Goal: Answer question/provide support: Share knowledge or assist other users

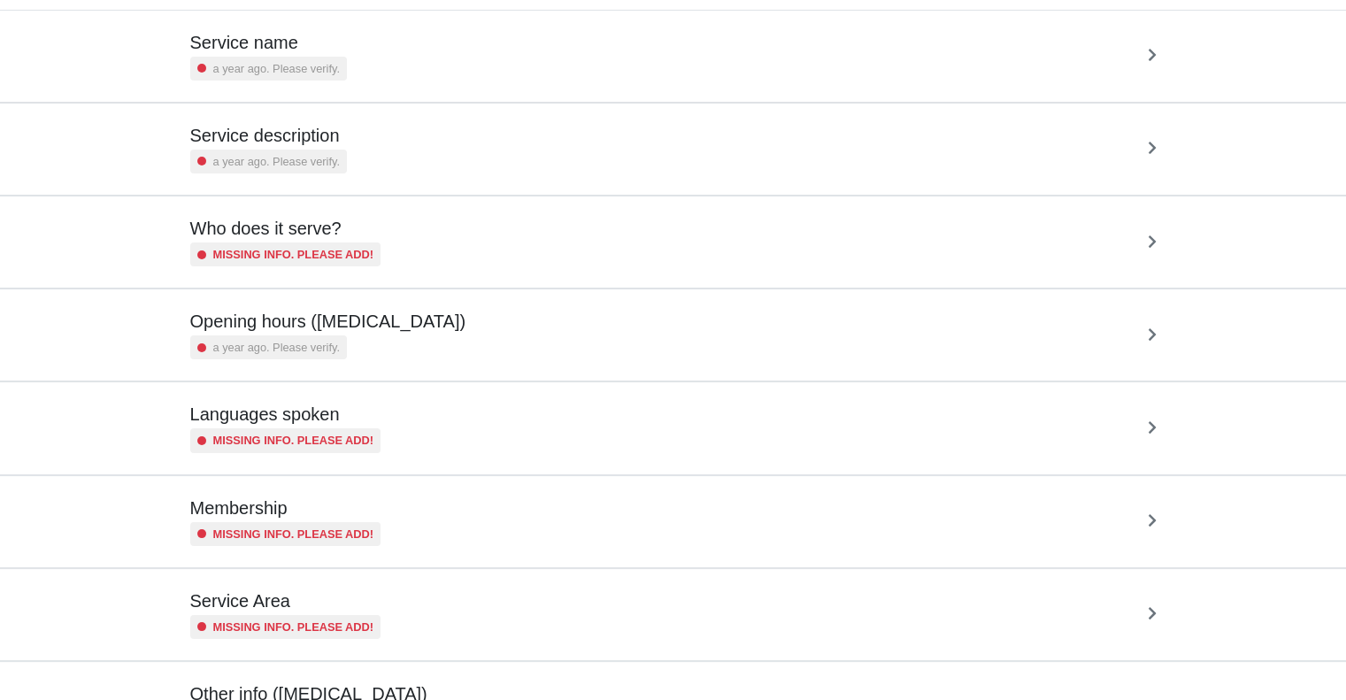
scroll to position [136, 0]
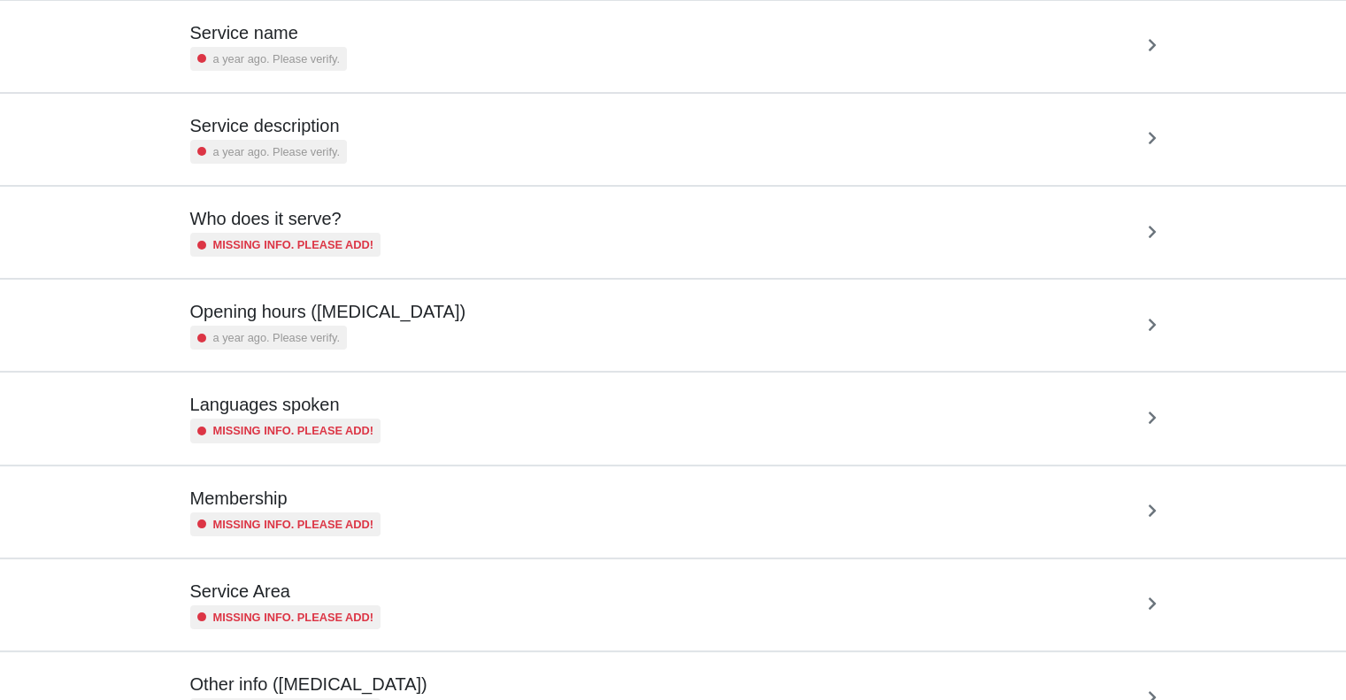
click at [598, 326] on div "Opening hours (coronavirus) a year ago. Please verify." at bounding box center [673, 325] width 967 height 49
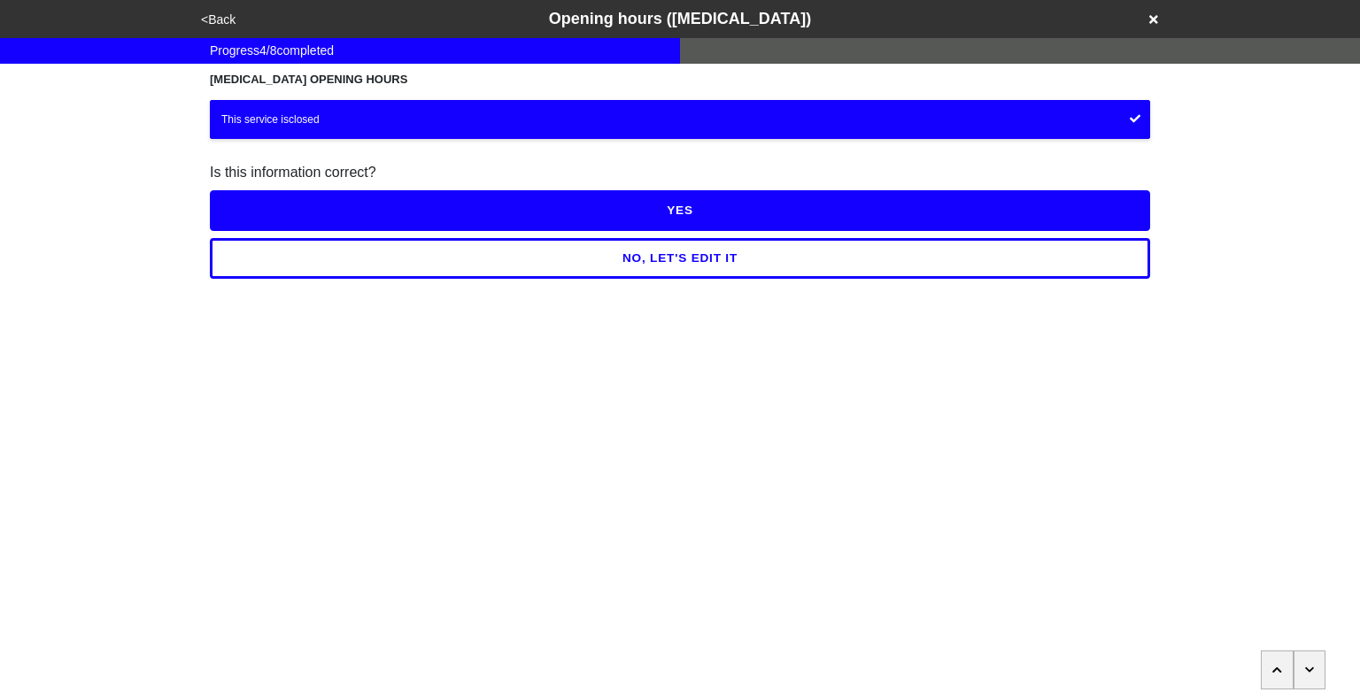
click at [222, 20] on button "<Back" at bounding box center [218, 20] width 45 height 20
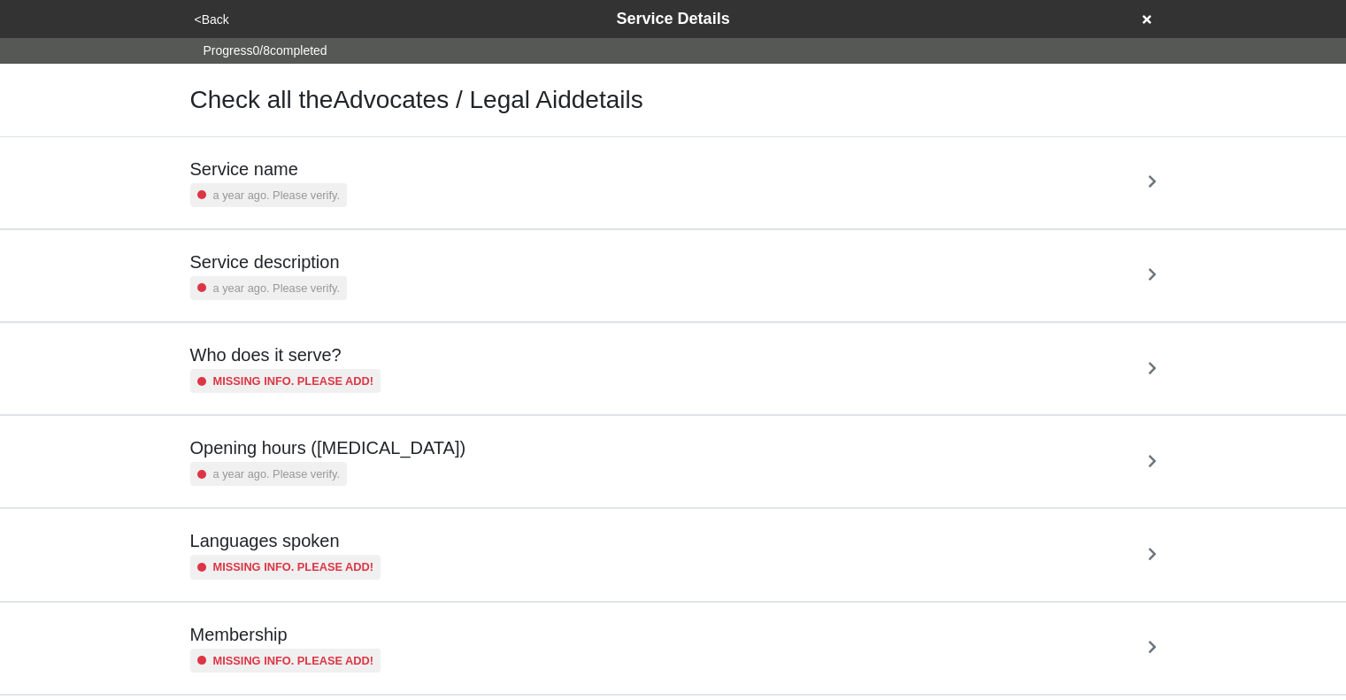
click at [215, 24] on button "<Back" at bounding box center [211, 20] width 45 height 20
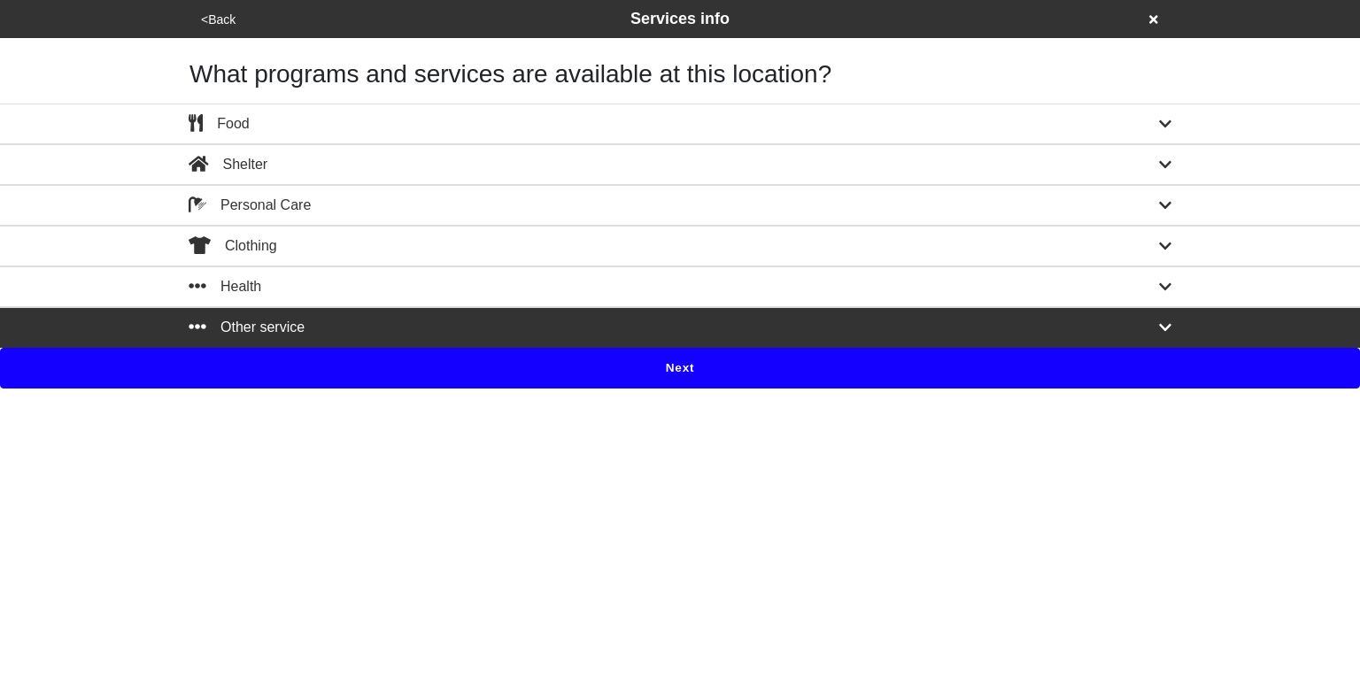
click at [218, 18] on button "<Back" at bounding box center [218, 20] width 45 height 20
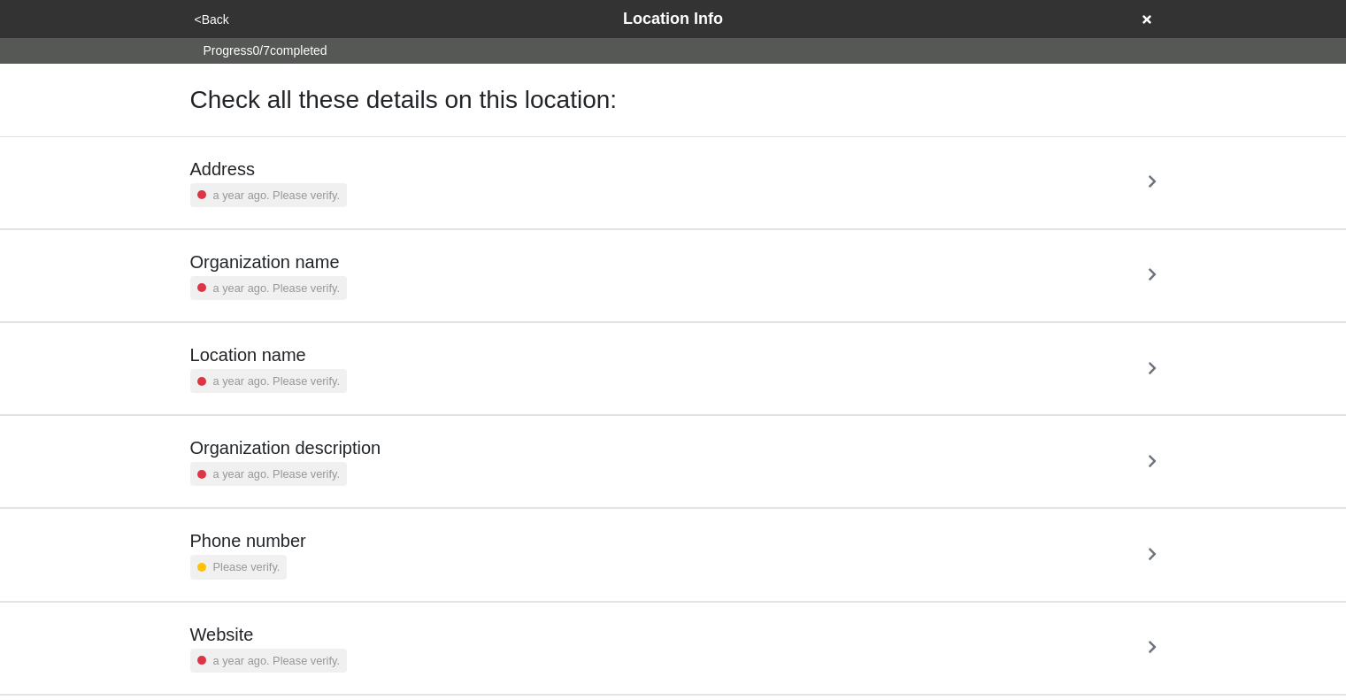
click at [435, 360] on div "Location name a year ago. Please verify." at bounding box center [673, 368] width 967 height 49
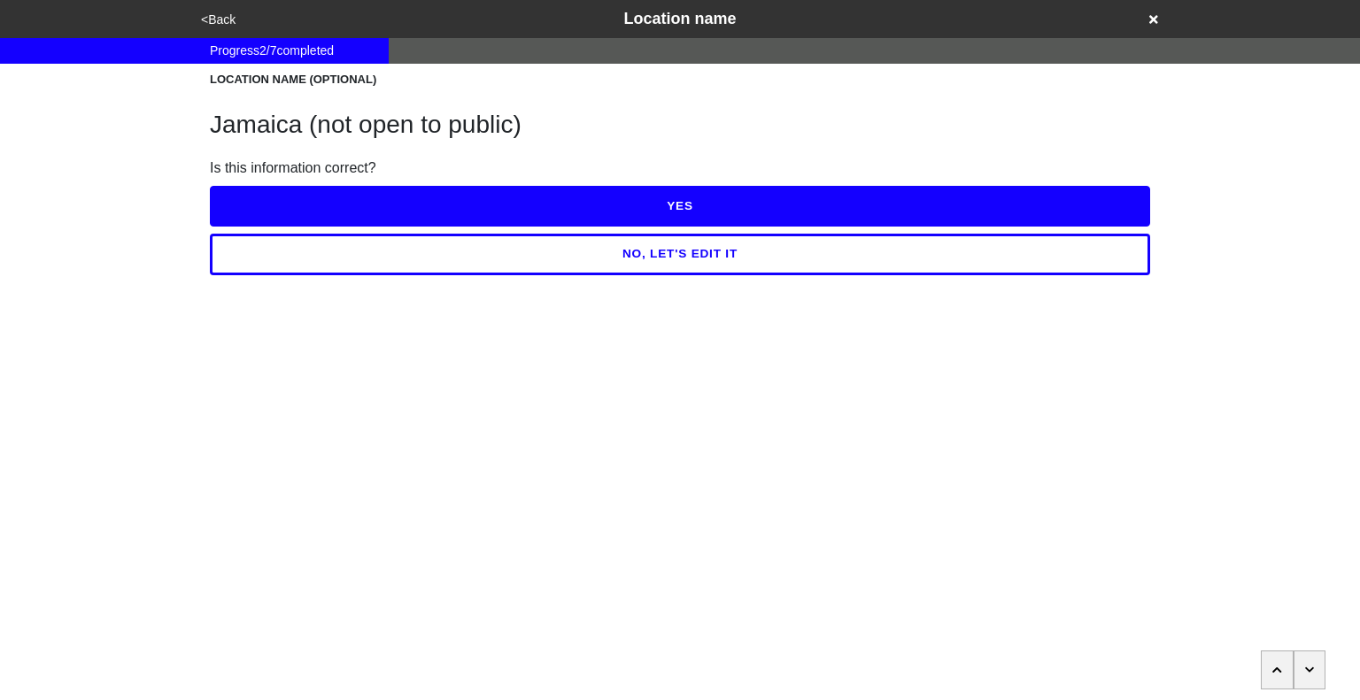
click at [219, 19] on button "<Back" at bounding box center [218, 20] width 45 height 20
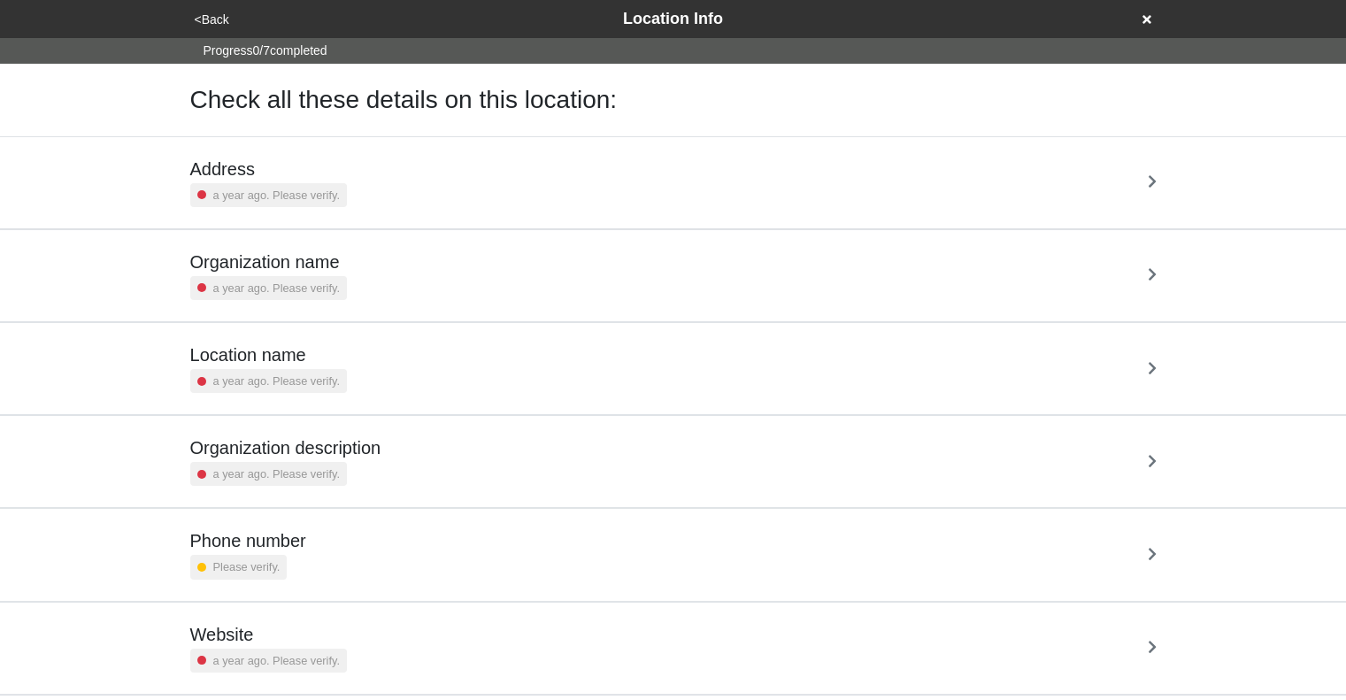
click at [485, 544] on div "Phone number Please verify." at bounding box center [673, 554] width 967 height 49
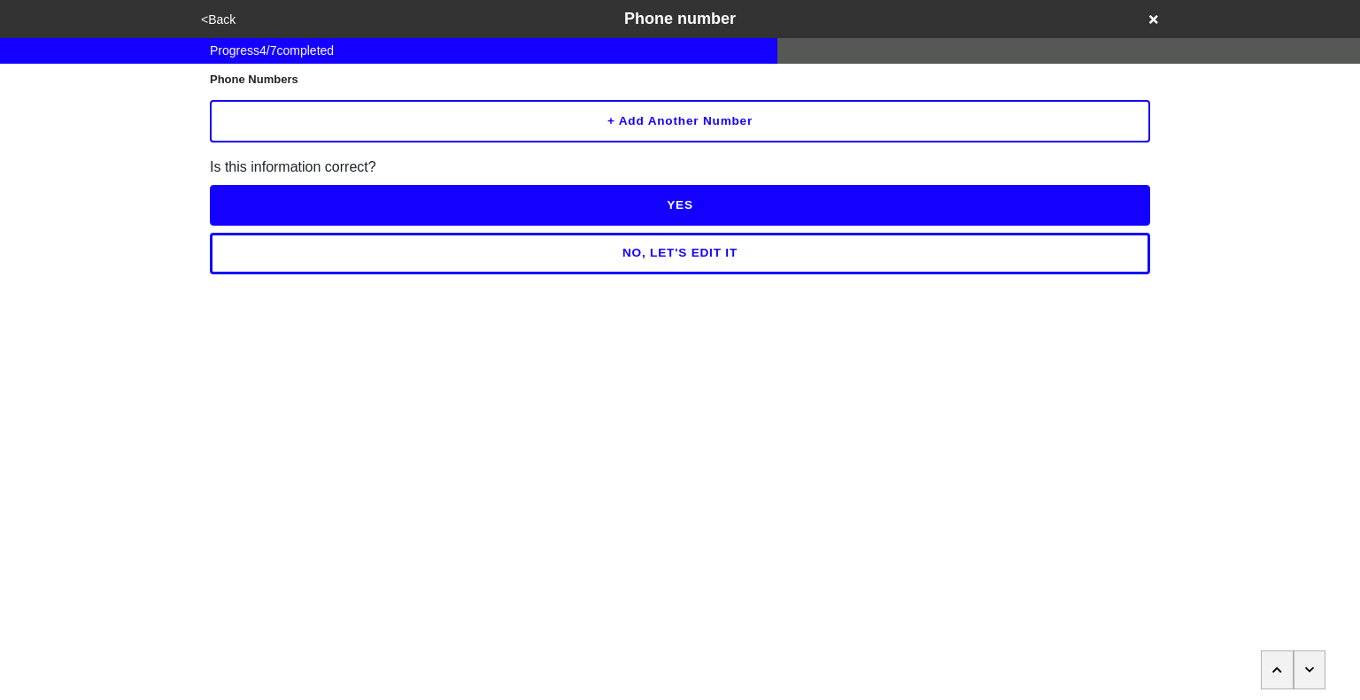
click at [1308, 673] on icon "button" at bounding box center [1310, 670] width 10 height 11
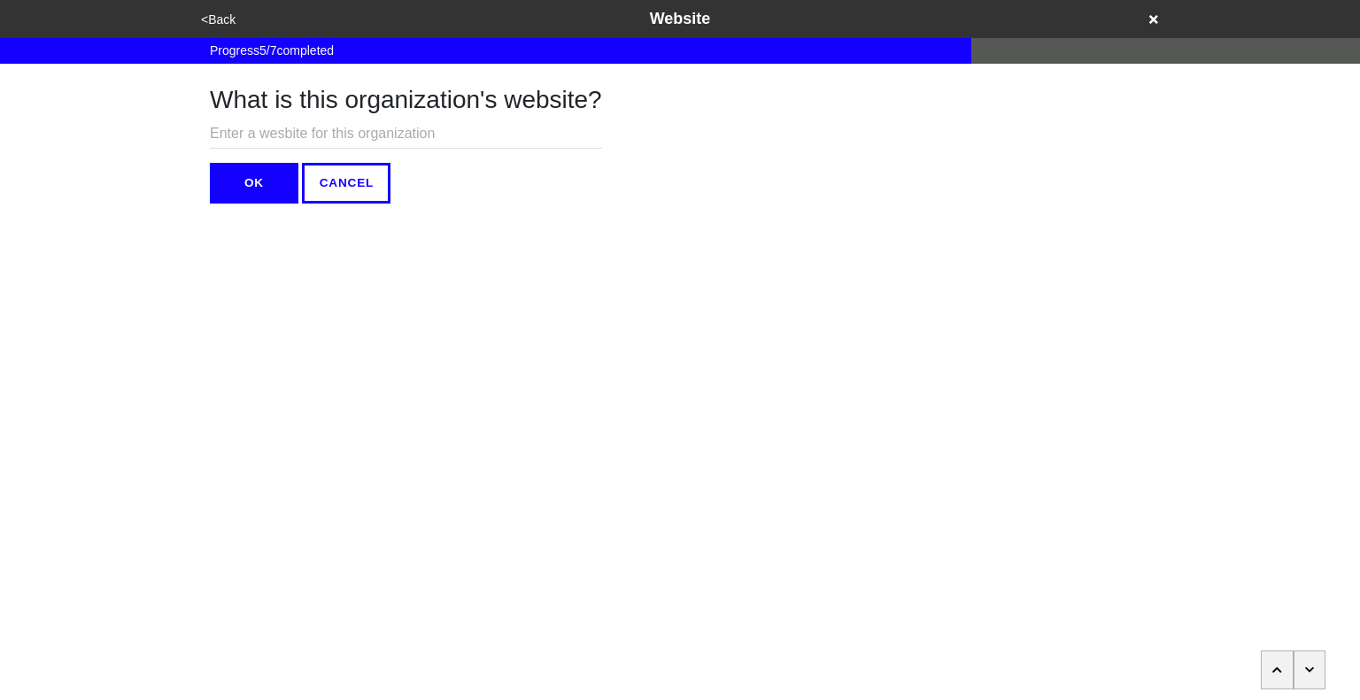
click at [1308, 673] on icon "button" at bounding box center [1310, 670] width 10 height 11
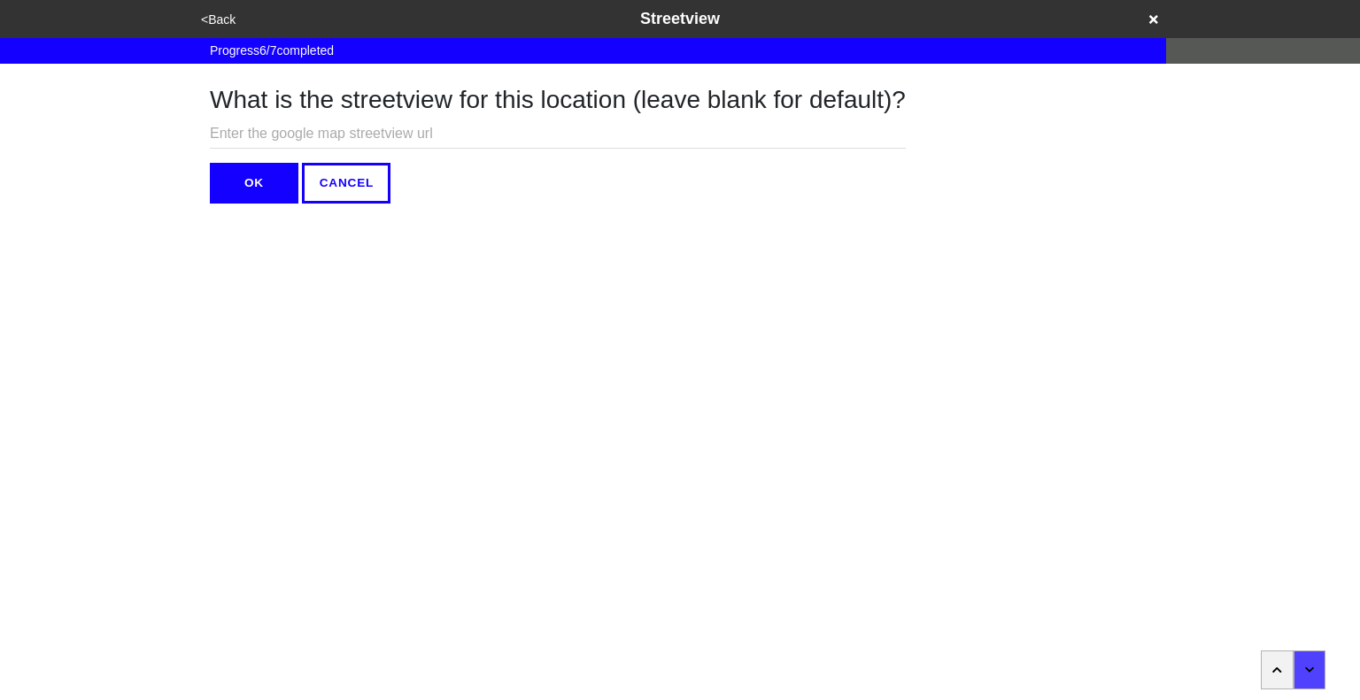
click at [1278, 664] on button "button" at bounding box center [1277, 670] width 33 height 39
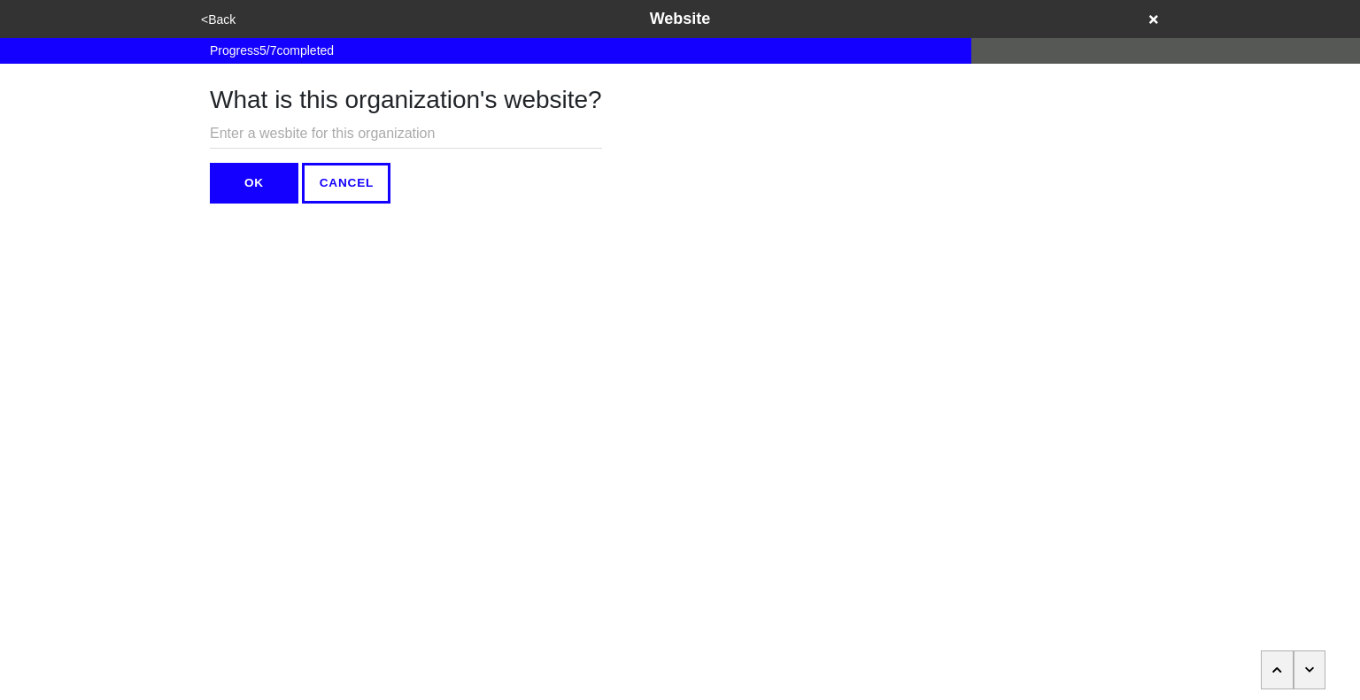
click at [1278, 664] on button "button" at bounding box center [1277, 670] width 33 height 39
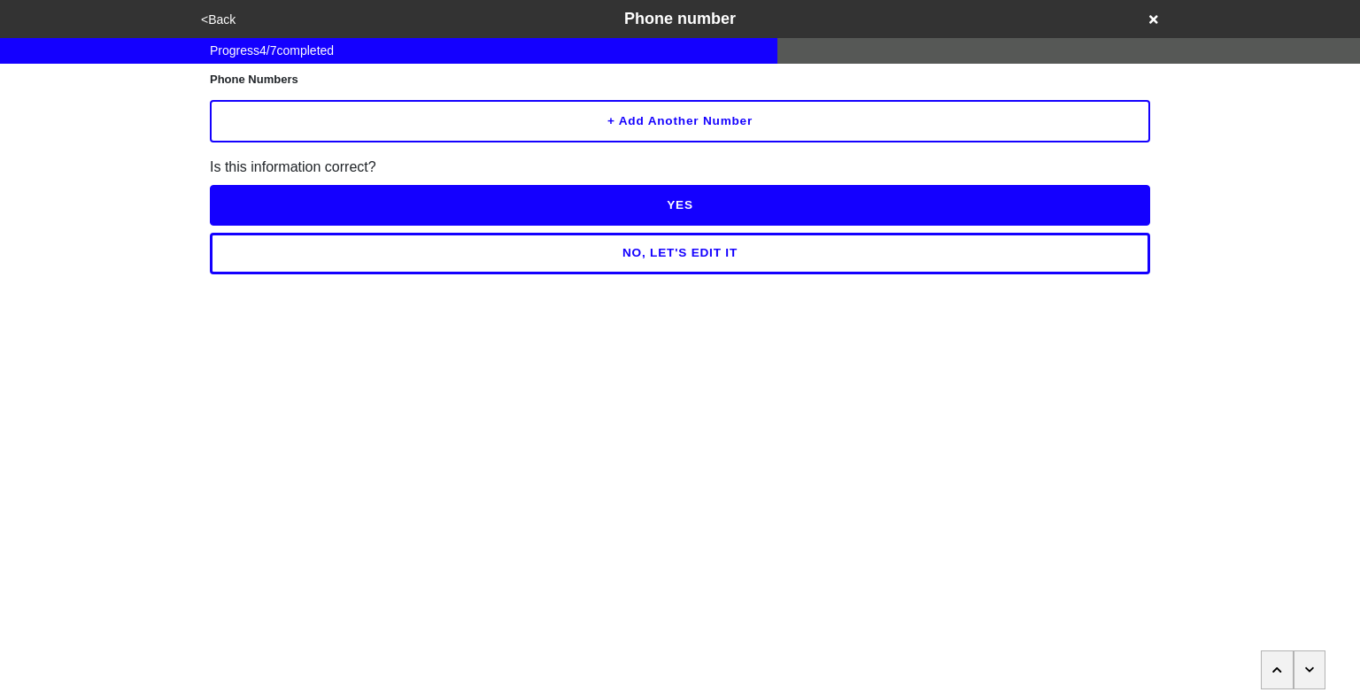
click at [1278, 664] on button "button" at bounding box center [1277, 670] width 33 height 39
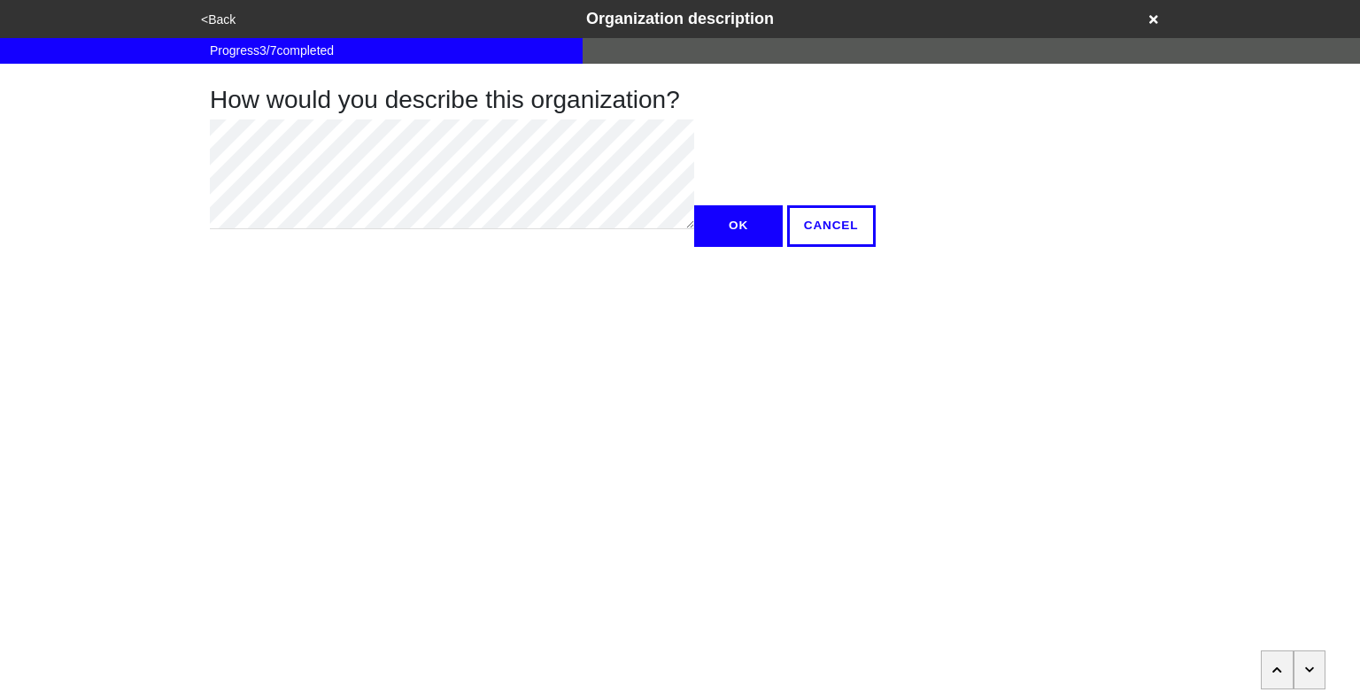
click at [1278, 664] on button "button" at bounding box center [1277, 670] width 33 height 39
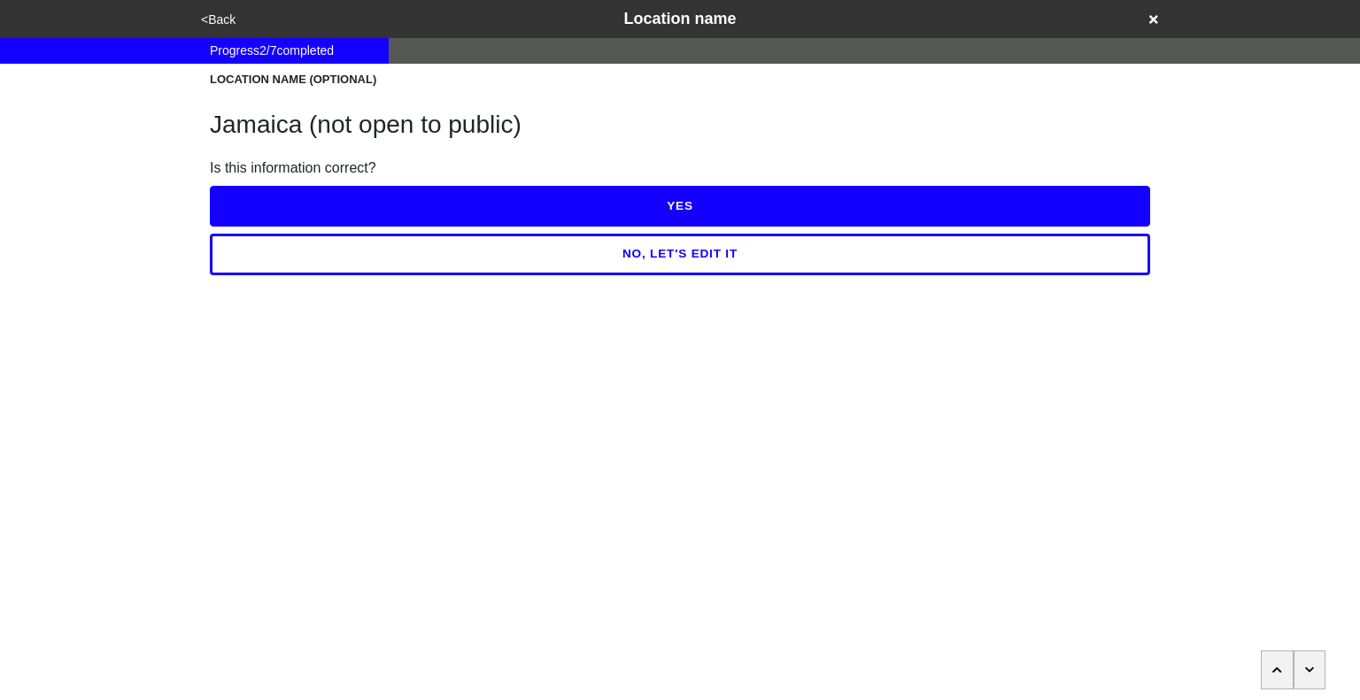
click at [1278, 664] on button "button" at bounding box center [1277, 670] width 33 height 39
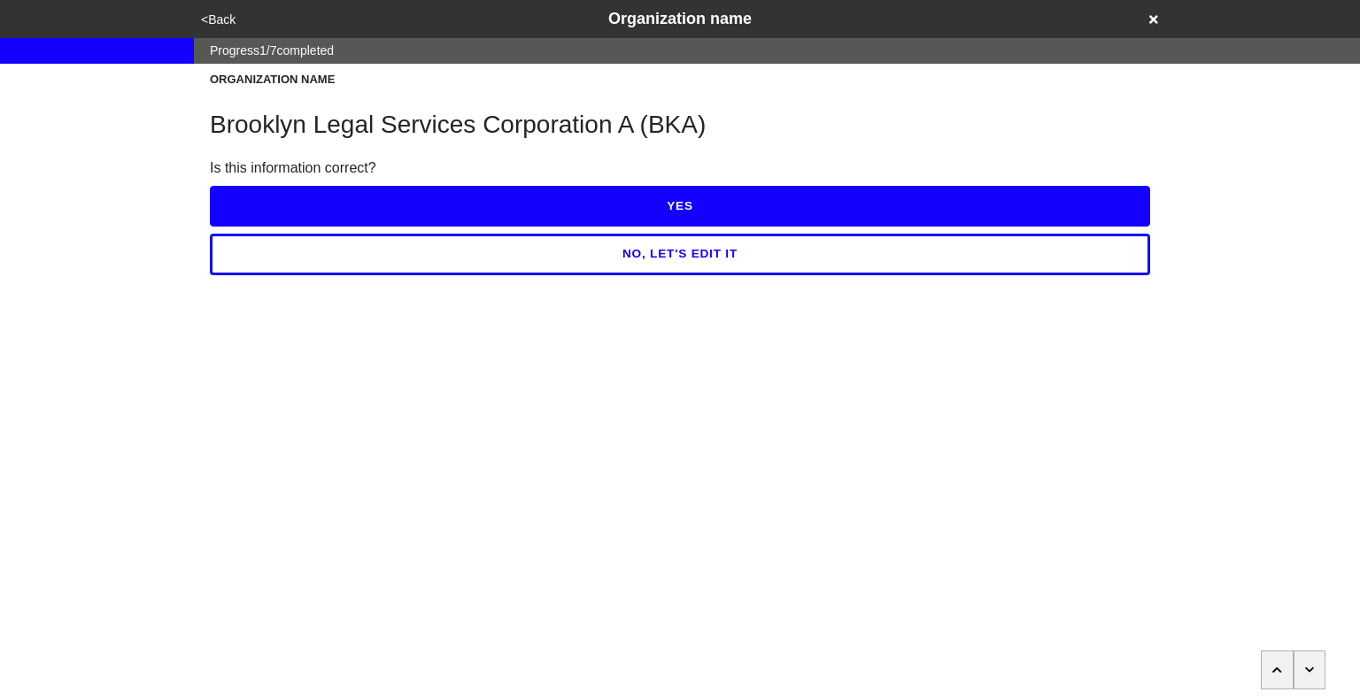
click at [1278, 664] on button "button" at bounding box center [1277, 670] width 33 height 39
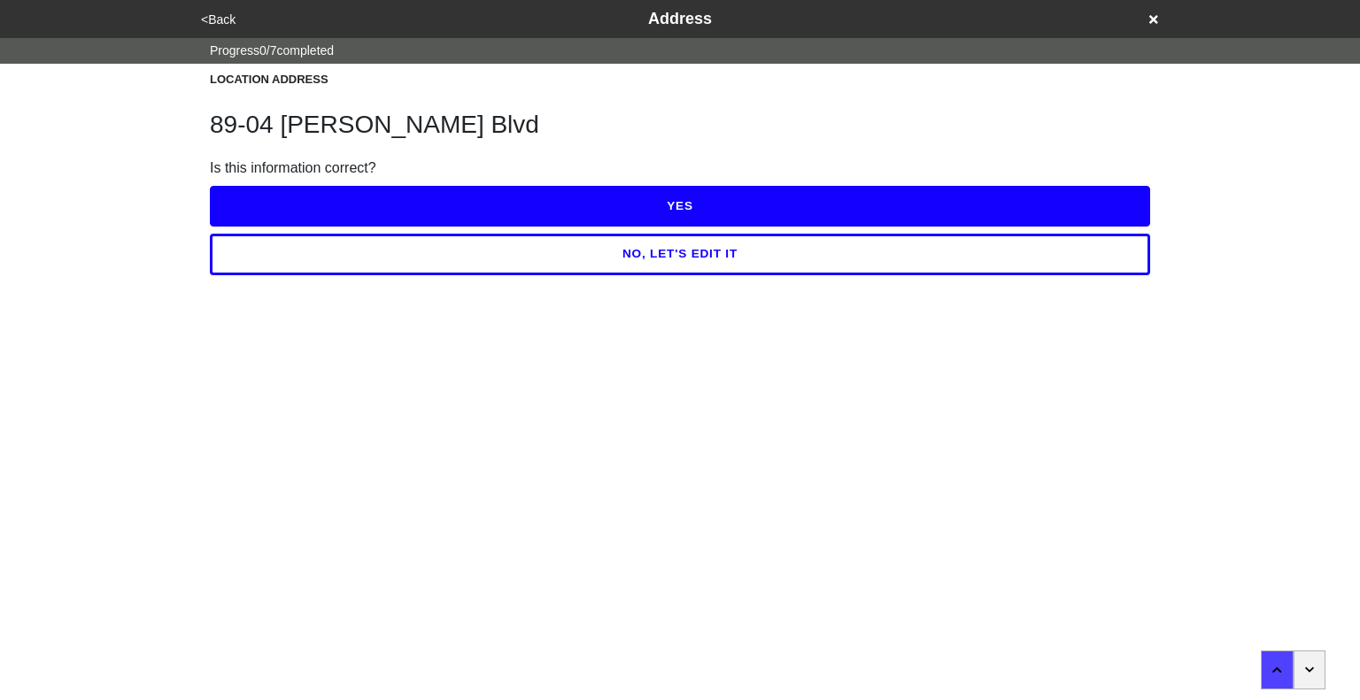
click at [1309, 667] on icon "button" at bounding box center [1310, 670] width 10 height 11
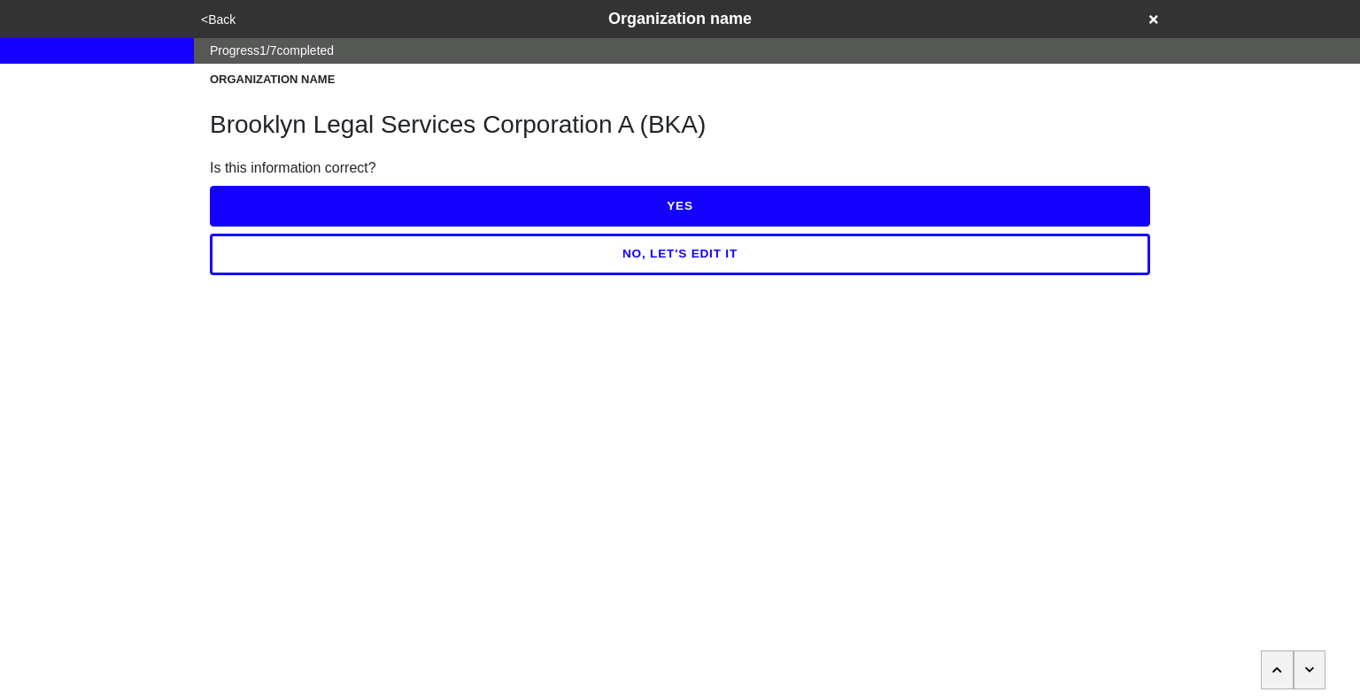
click at [1309, 667] on icon "button" at bounding box center [1310, 670] width 10 height 11
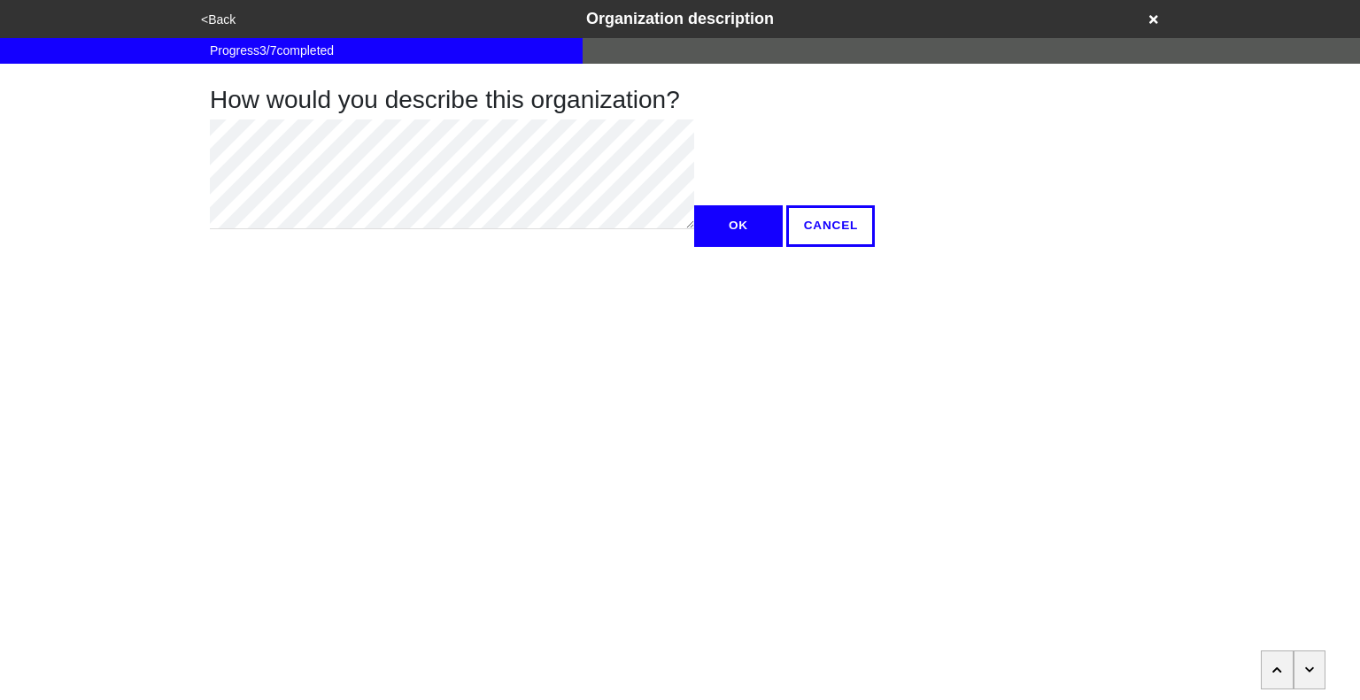
click at [1309, 667] on icon "button" at bounding box center [1310, 670] width 10 height 11
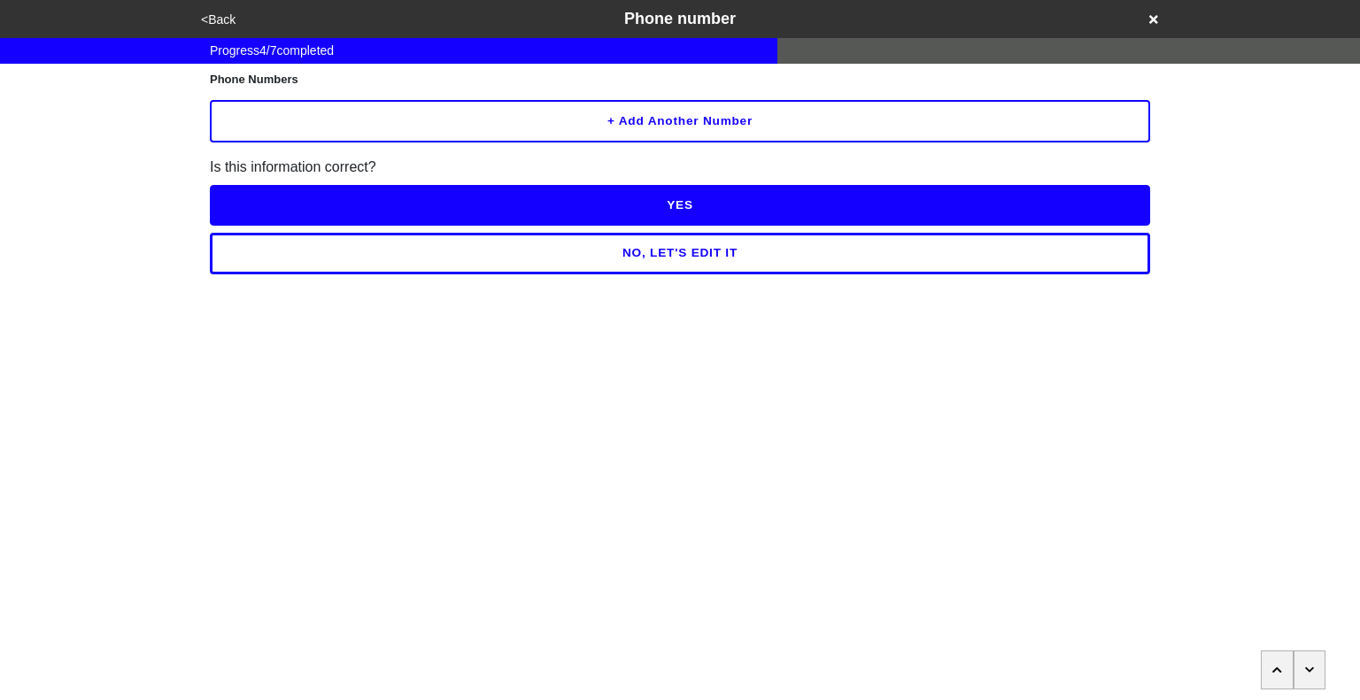
click at [1309, 667] on icon "button" at bounding box center [1310, 670] width 10 height 11
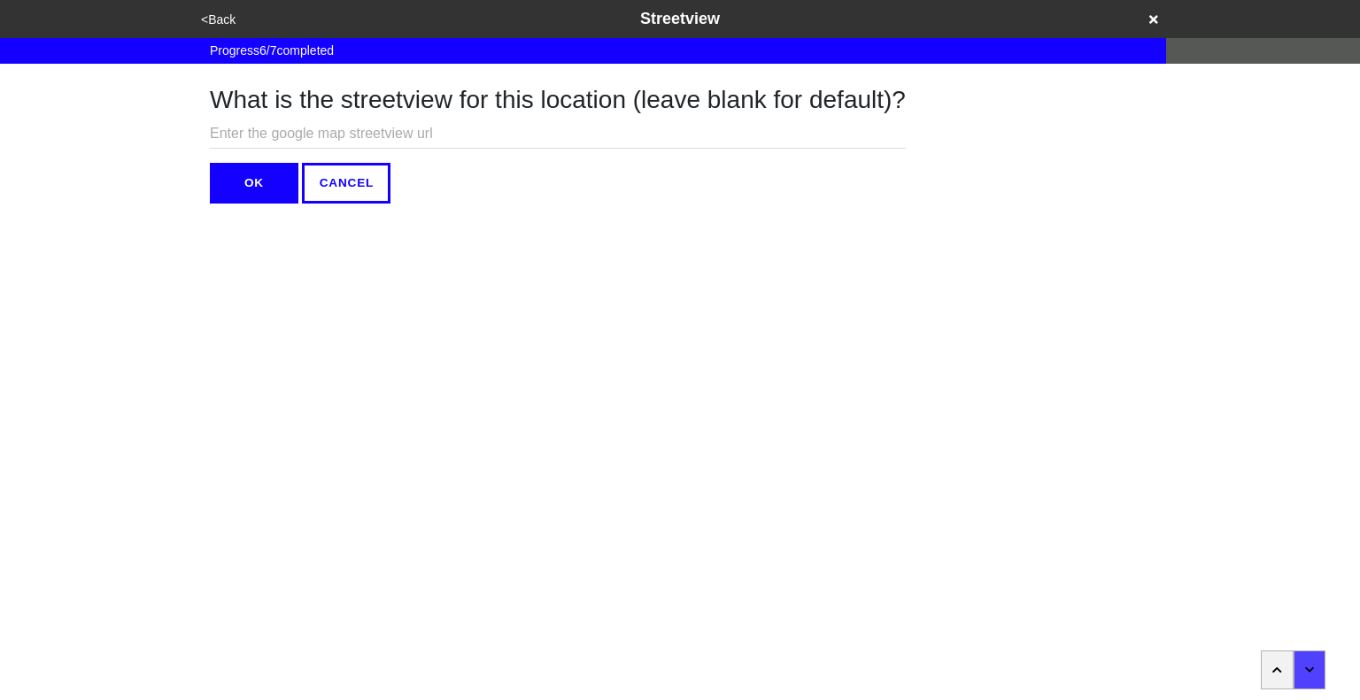
click at [251, 181] on button "OK" at bounding box center [254, 183] width 89 height 41
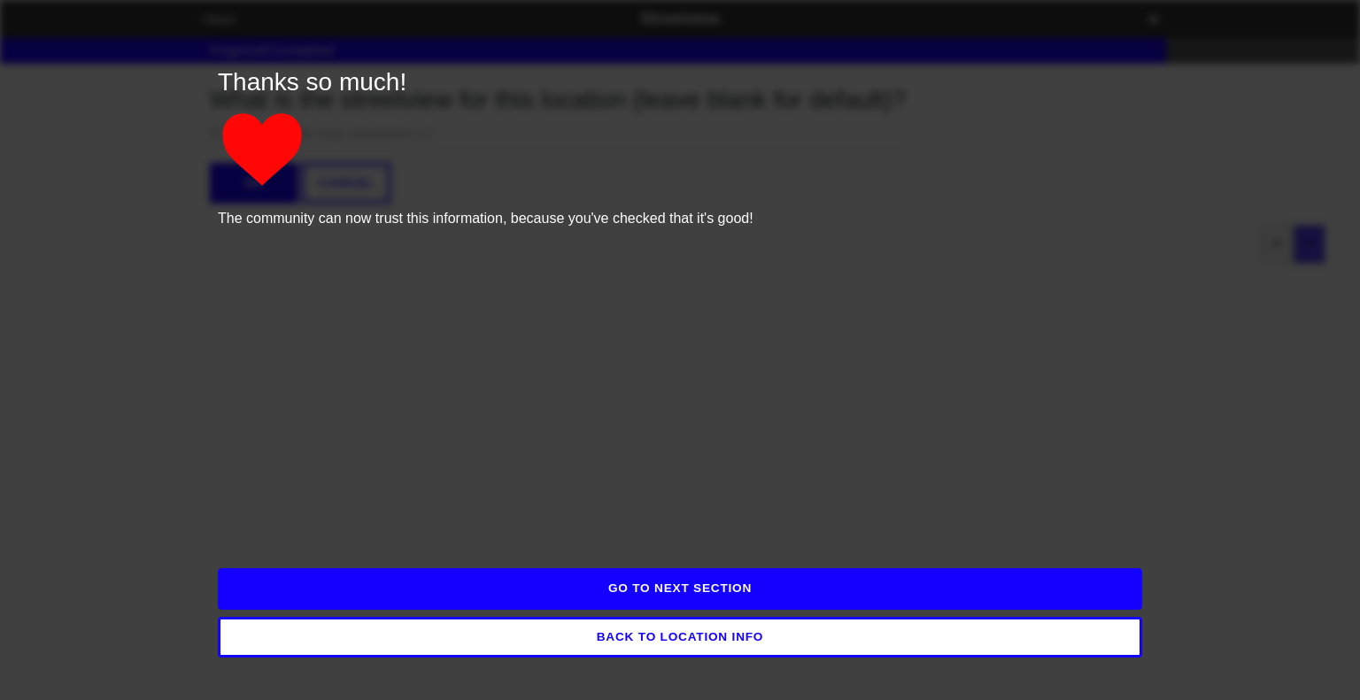
click at [791, 598] on button "GO TO NEXT SECTION" at bounding box center [680, 588] width 924 height 41
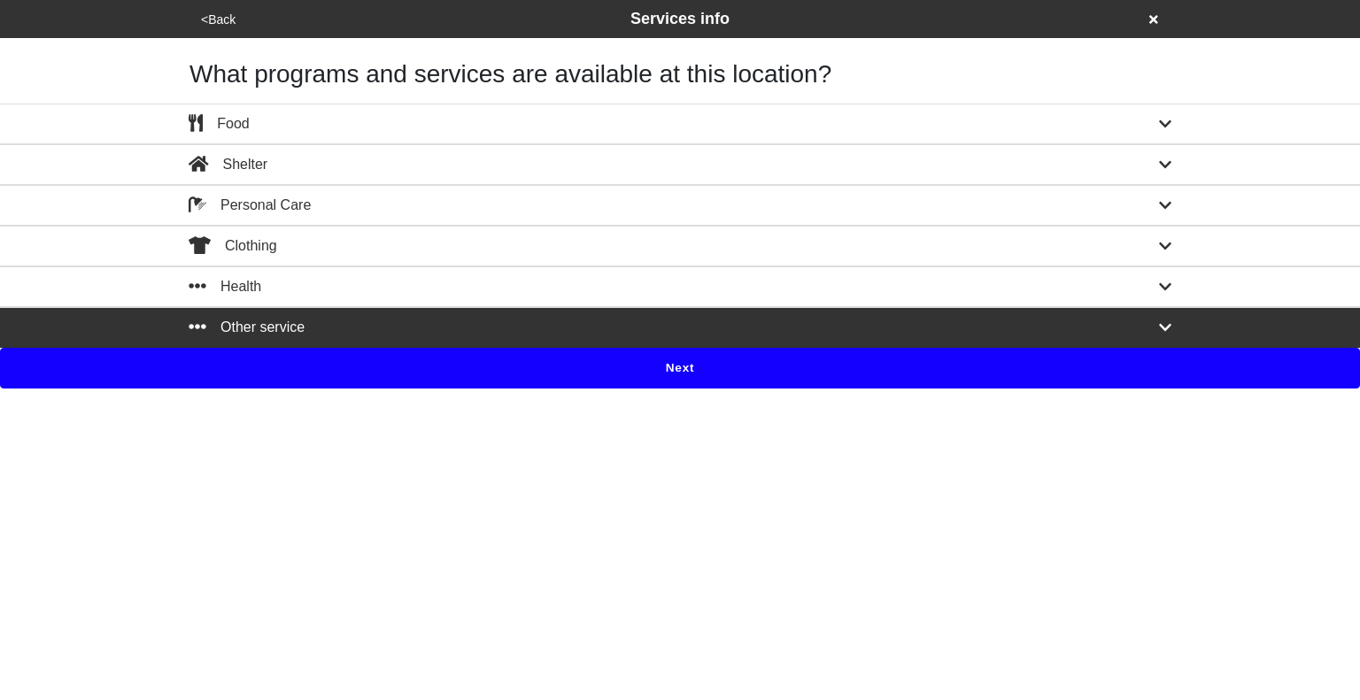
click at [581, 362] on button "Next" at bounding box center [680, 368] width 1360 height 41
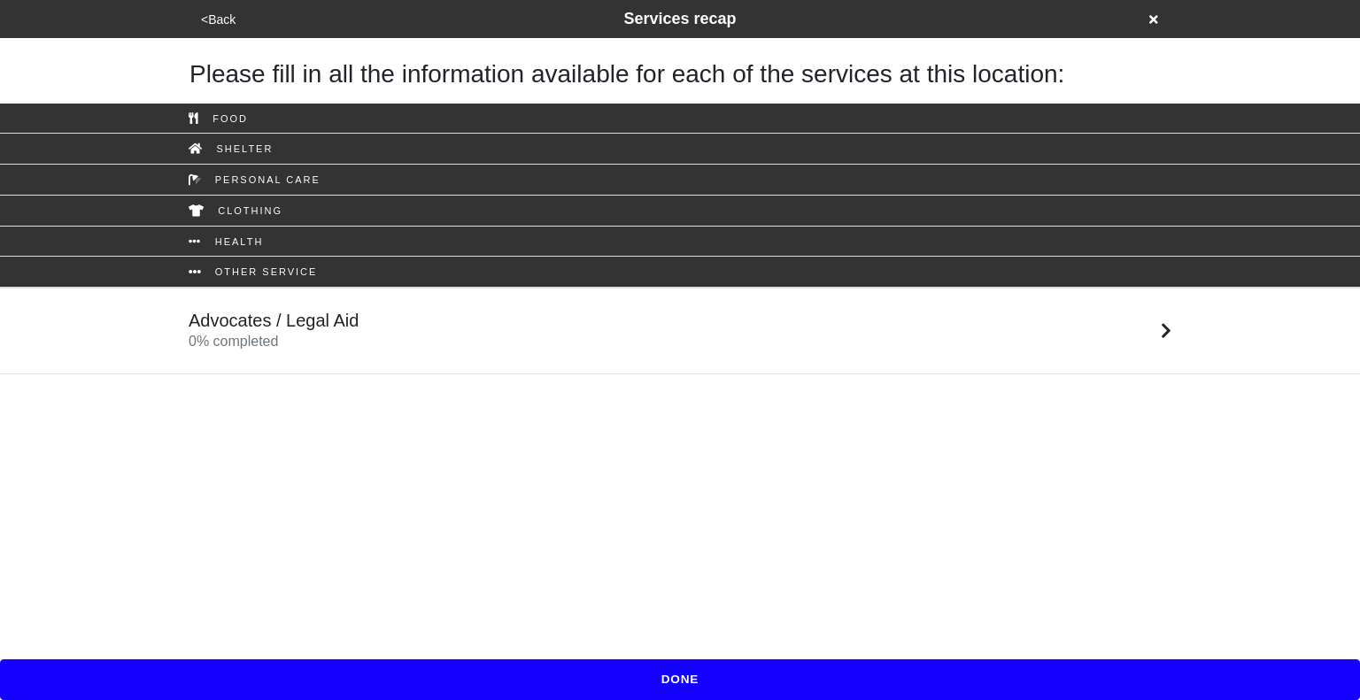
click at [477, 343] on div "Advocates / Legal Aid 0 % completed" at bounding box center [679, 331] width 1009 height 42
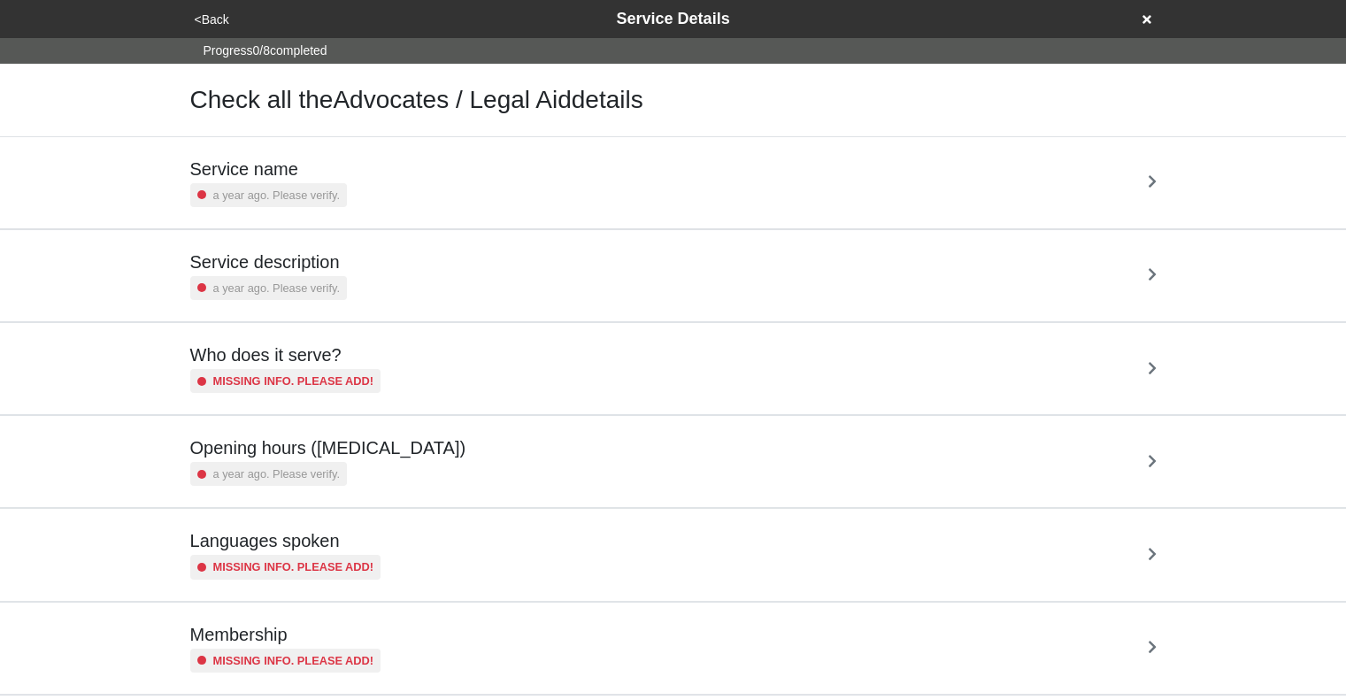
click at [524, 257] on div "Service description a year ago. Please verify." at bounding box center [673, 275] width 967 height 49
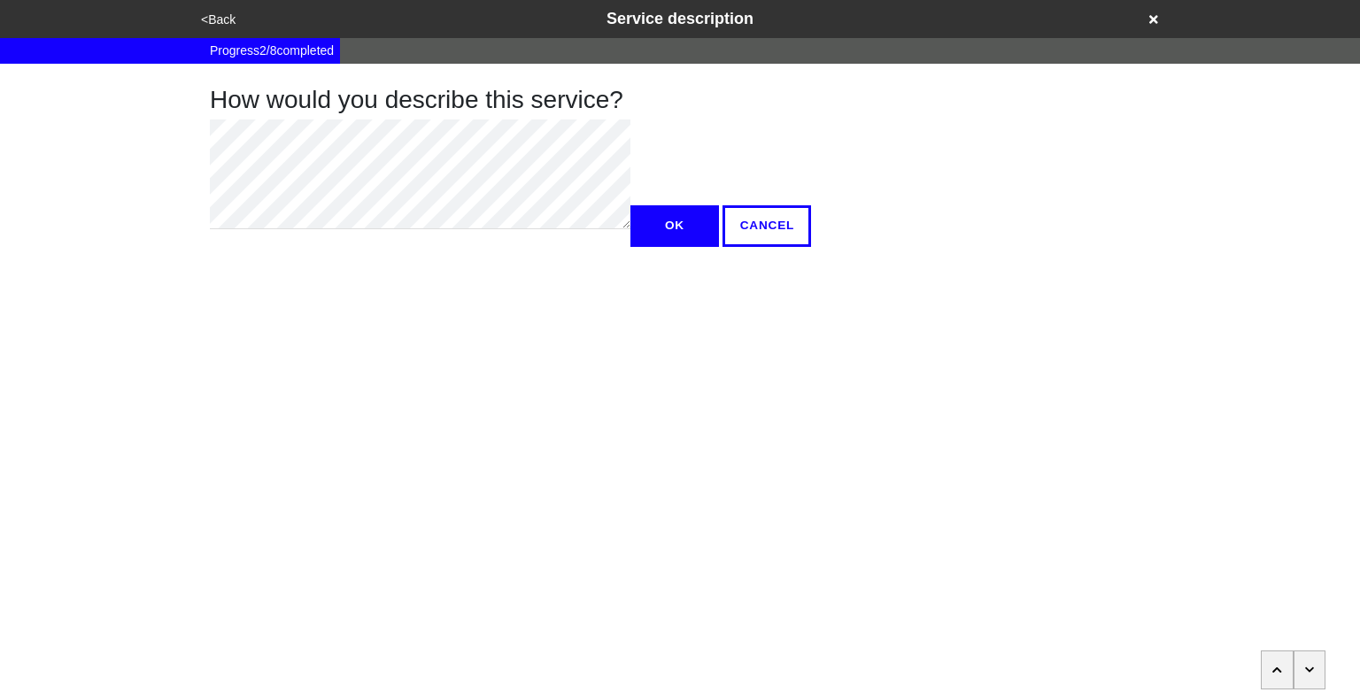
click at [1320, 683] on button "button" at bounding box center [1309, 670] width 33 height 39
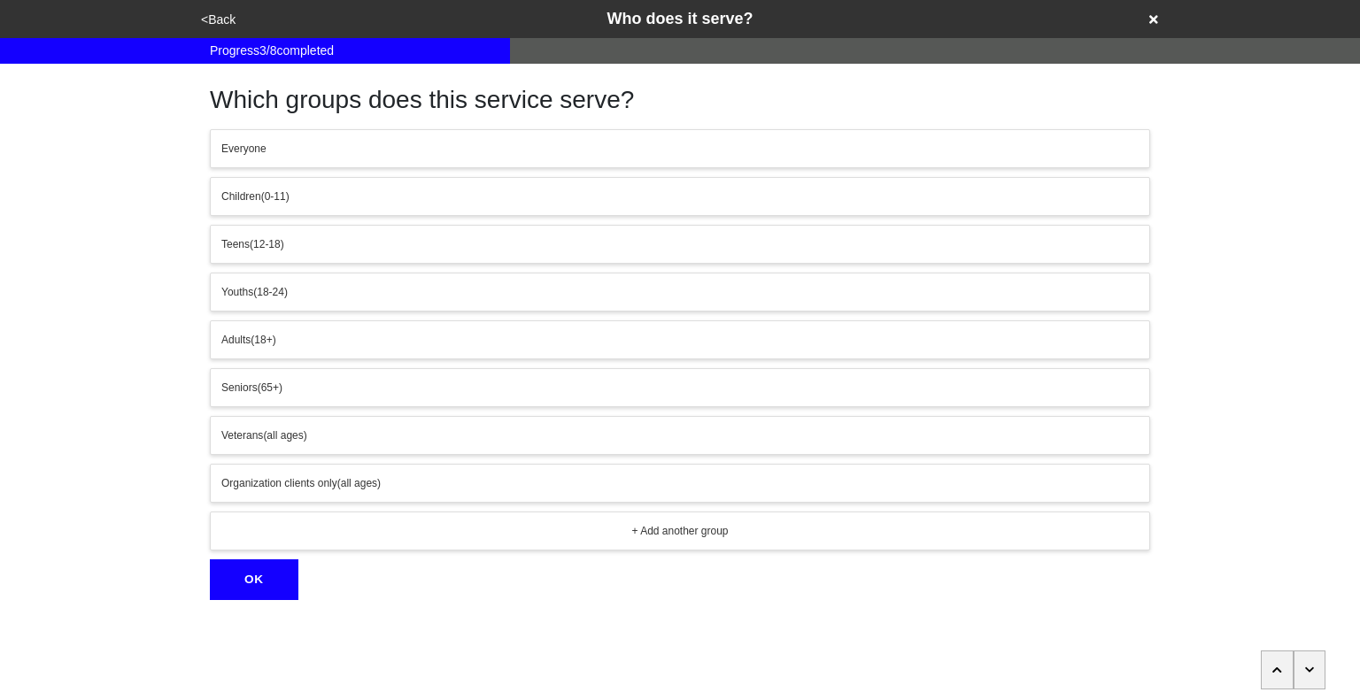
click at [1320, 683] on button "button" at bounding box center [1309, 670] width 33 height 39
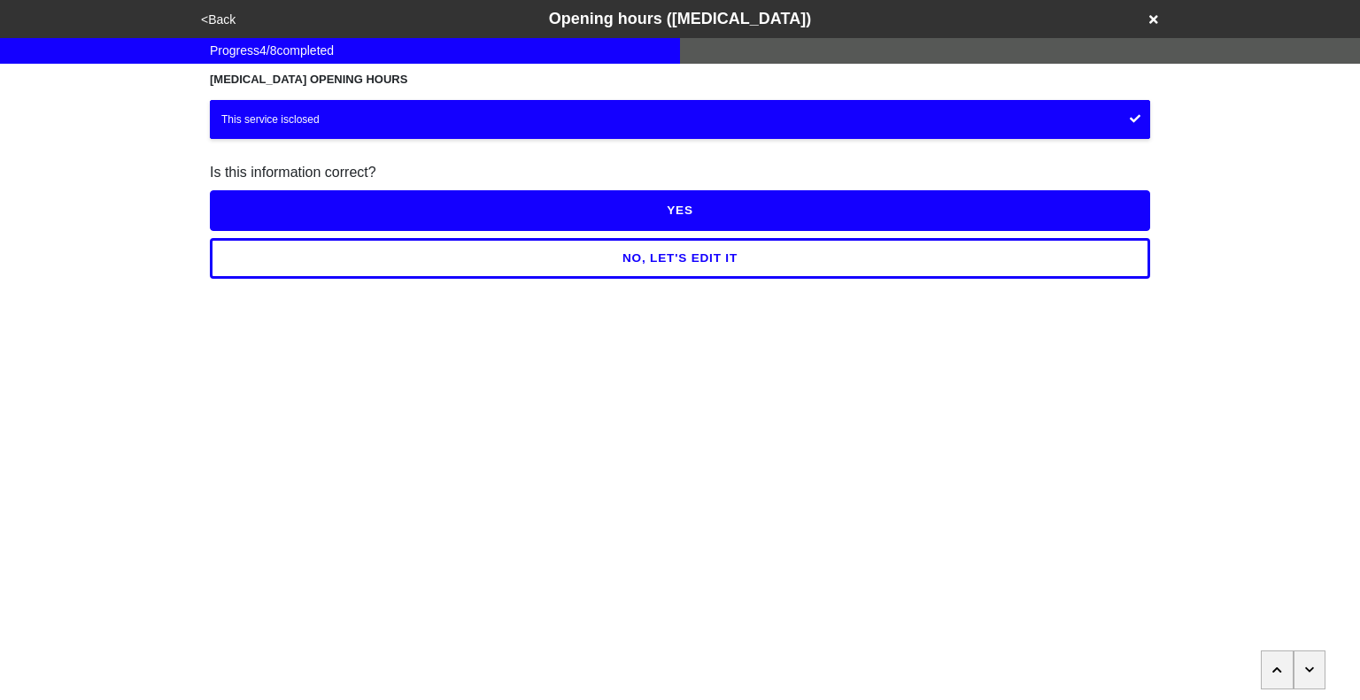
click at [1320, 683] on button "button" at bounding box center [1309, 670] width 33 height 39
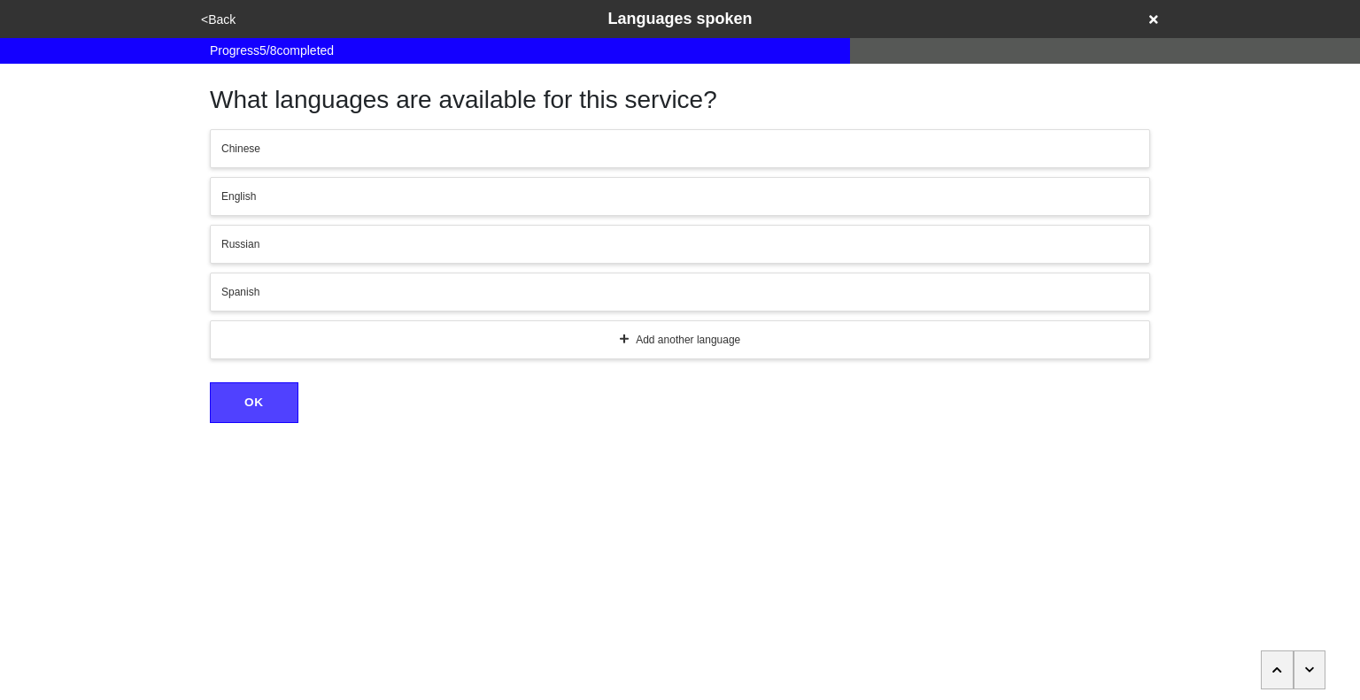
click at [1320, 683] on button "button" at bounding box center [1309, 670] width 33 height 39
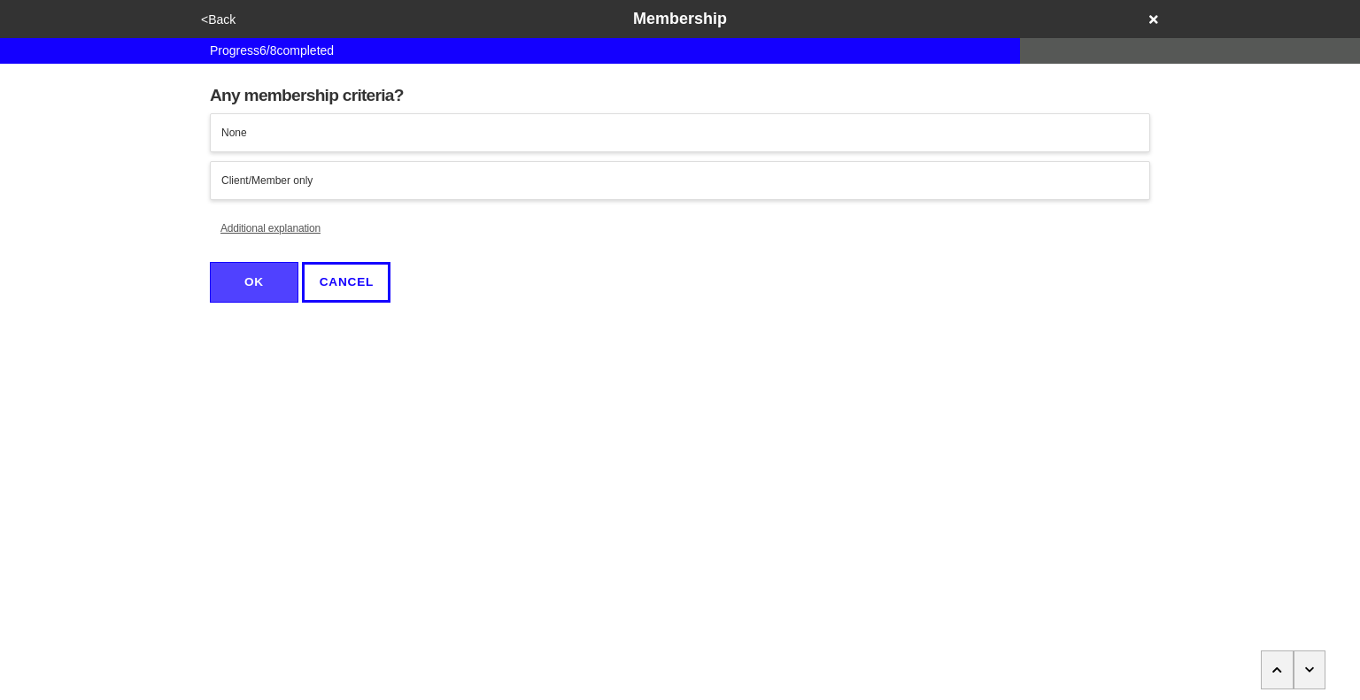
click at [1320, 683] on button "button" at bounding box center [1309, 670] width 33 height 39
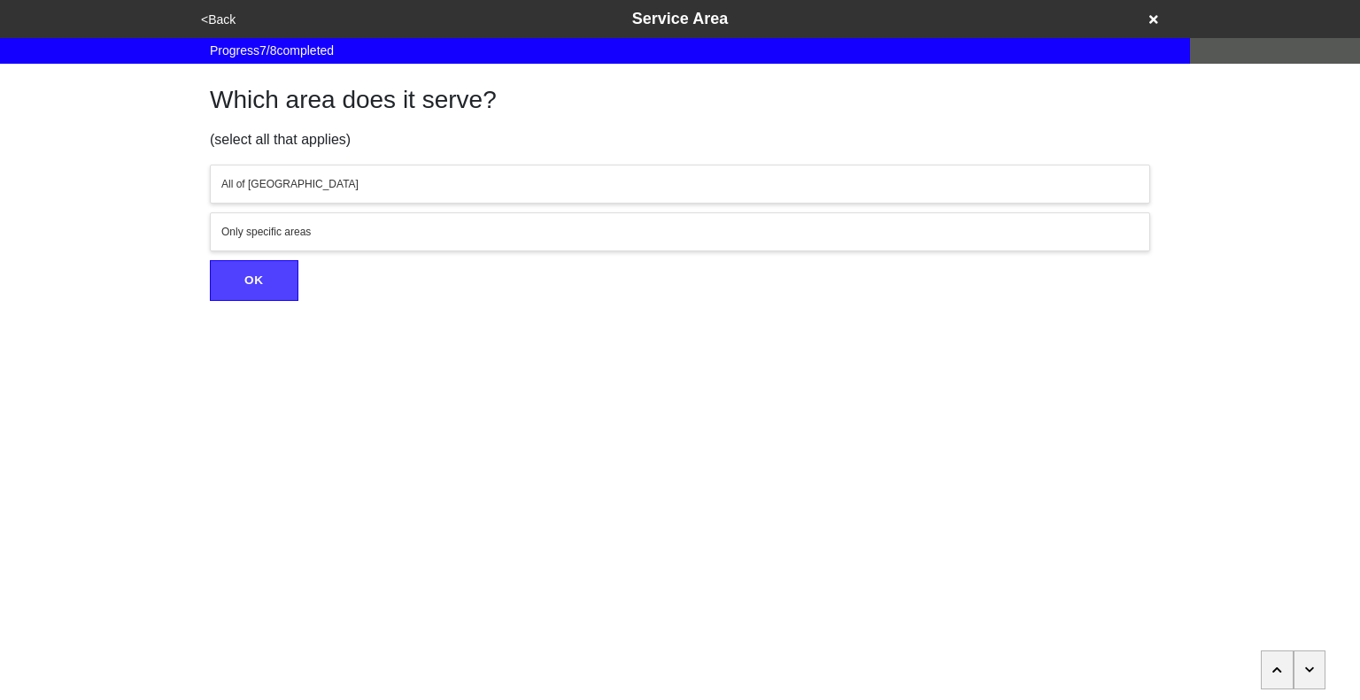
click at [1320, 683] on button "button" at bounding box center [1309, 670] width 33 height 39
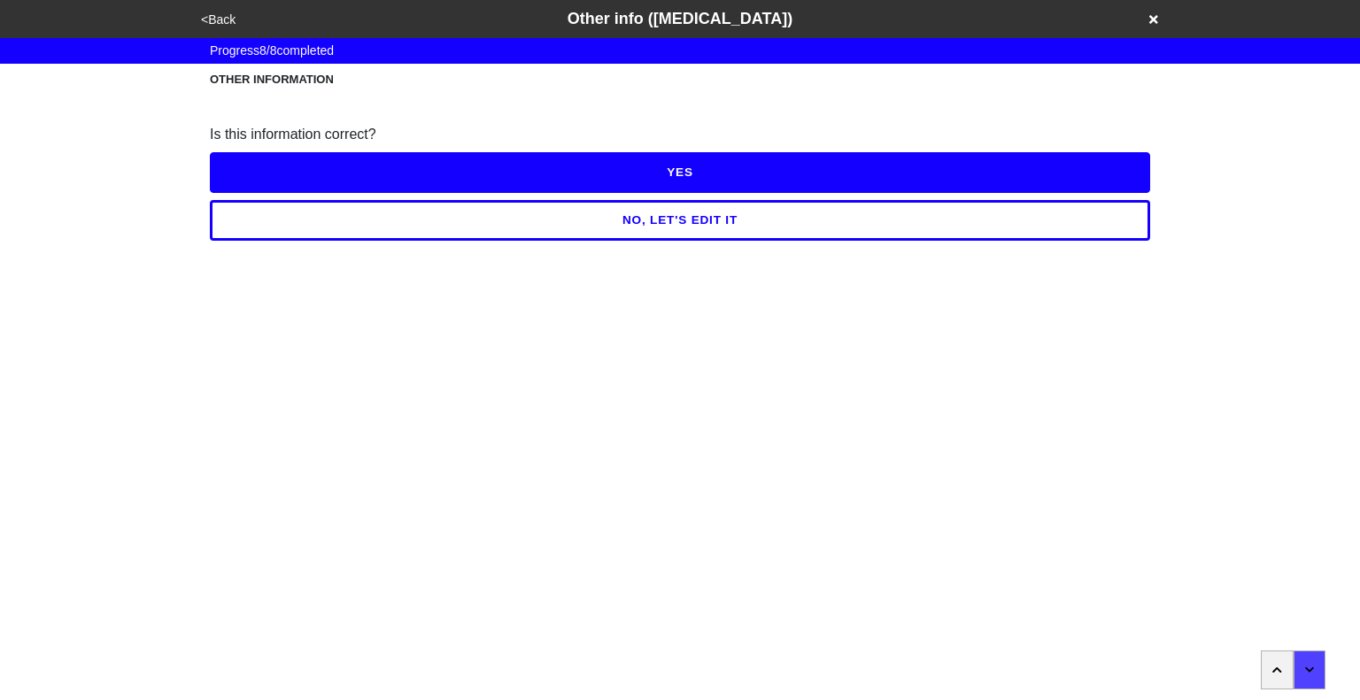
click at [221, 21] on button "<Back" at bounding box center [218, 20] width 45 height 20
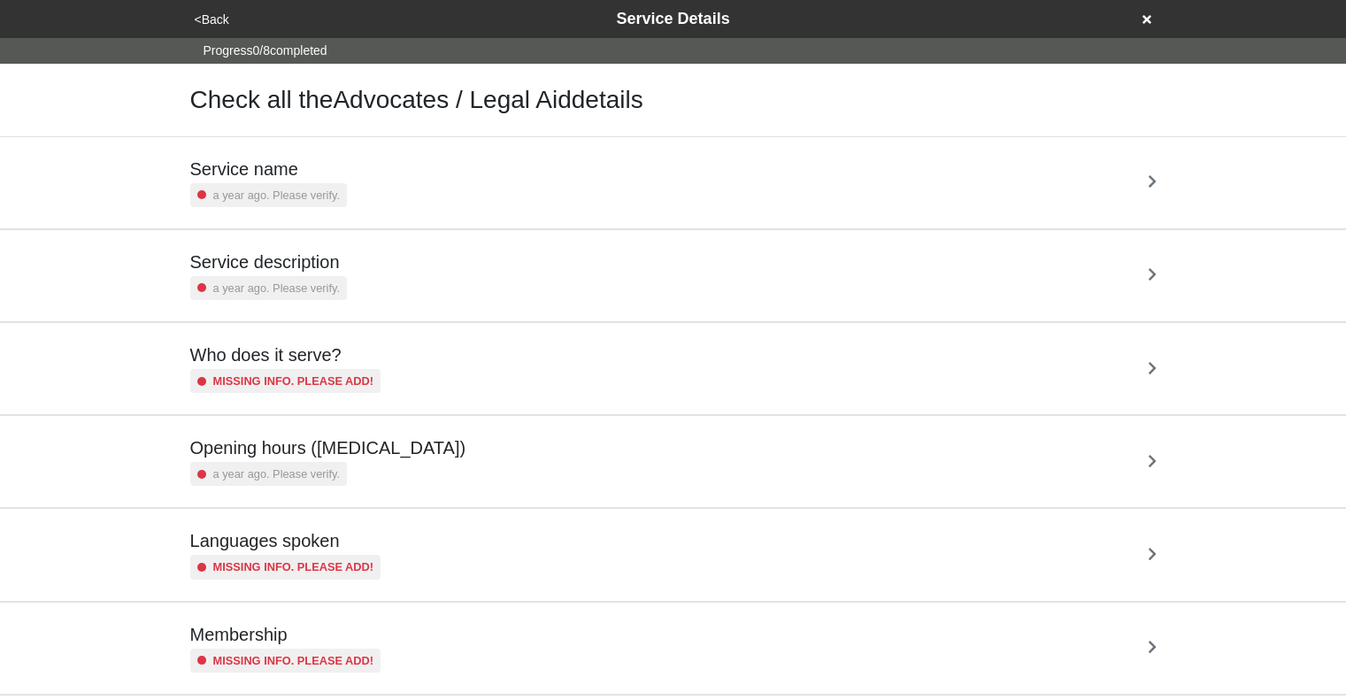
click at [221, 21] on button "<Back" at bounding box center [211, 20] width 45 height 20
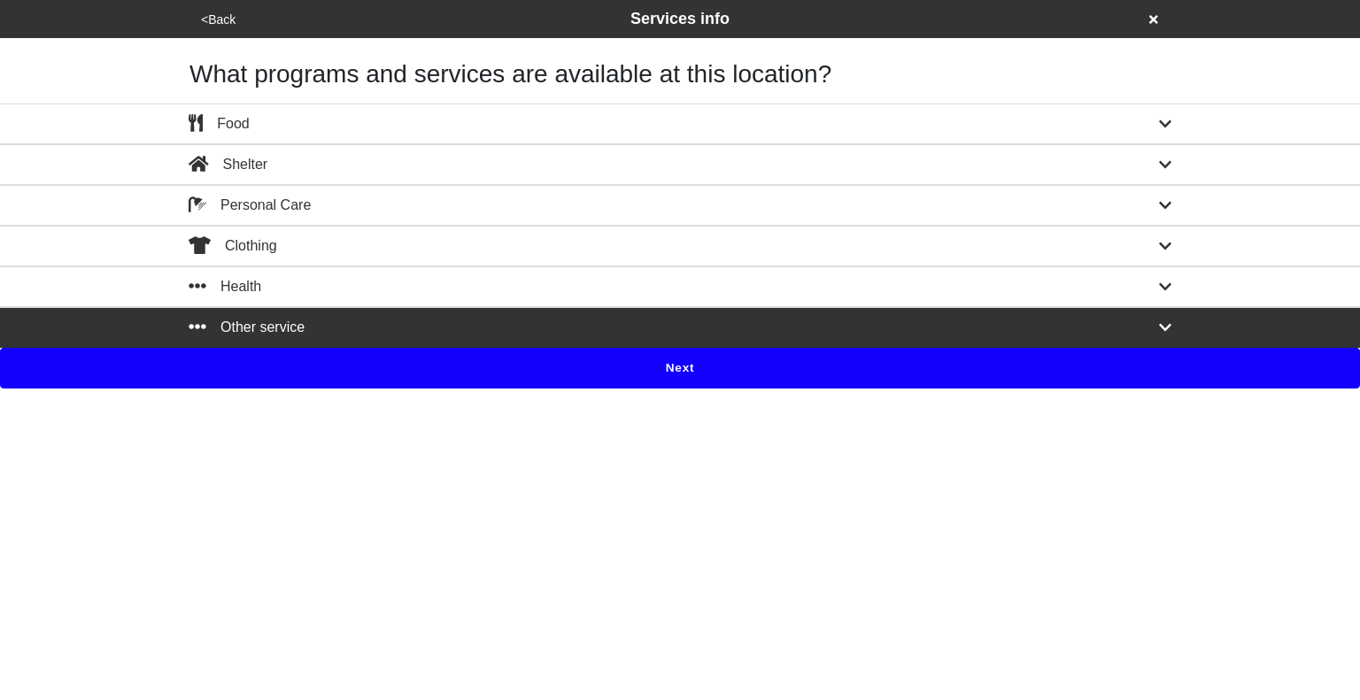
click at [220, 17] on button "<Back" at bounding box center [218, 20] width 45 height 20
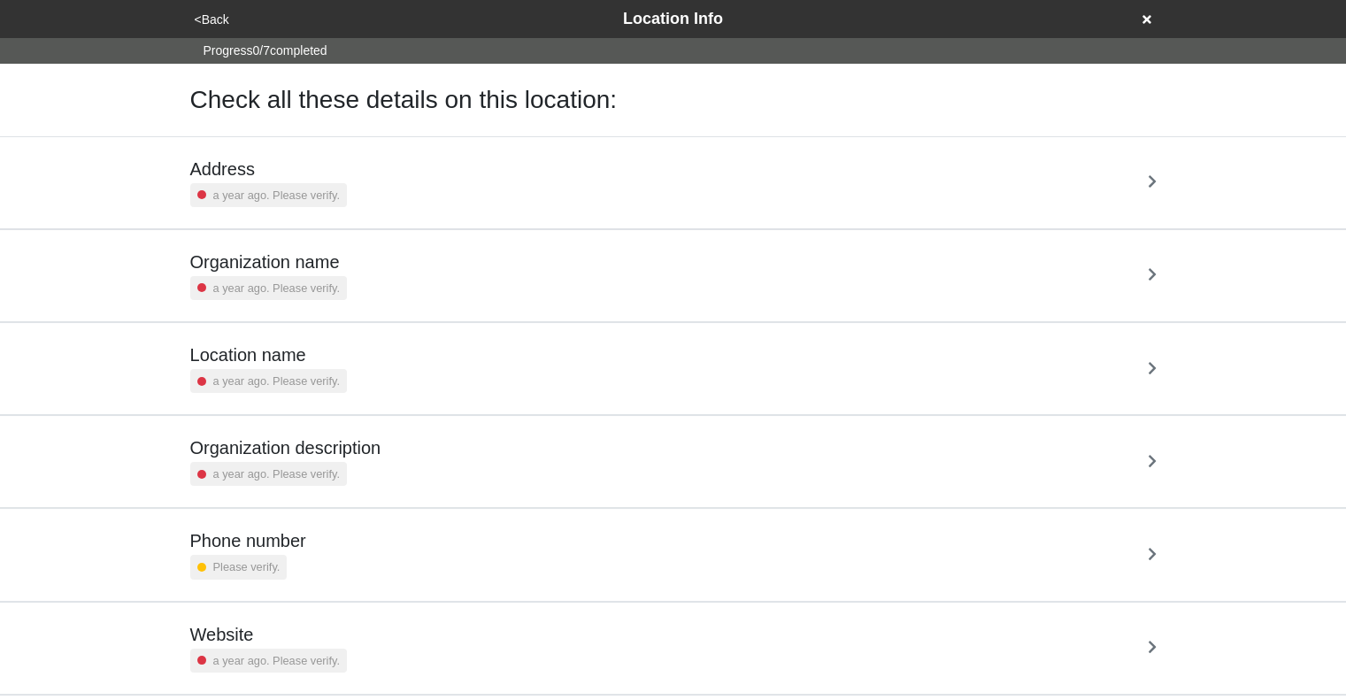
click at [220, 24] on button "<Back" at bounding box center [211, 20] width 45 height 20
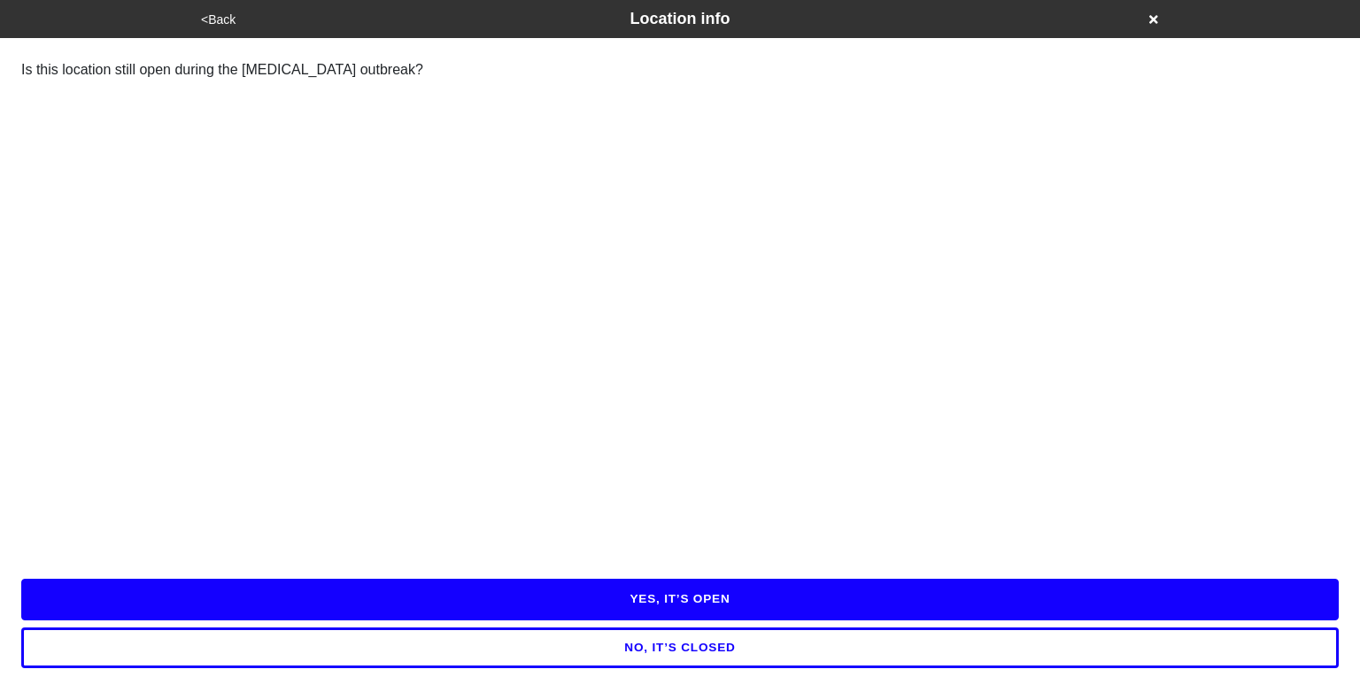
click at [706, 653] on button "NO, IT’S CLOSED" at bounding box center [679, 648] width 1317 height 41
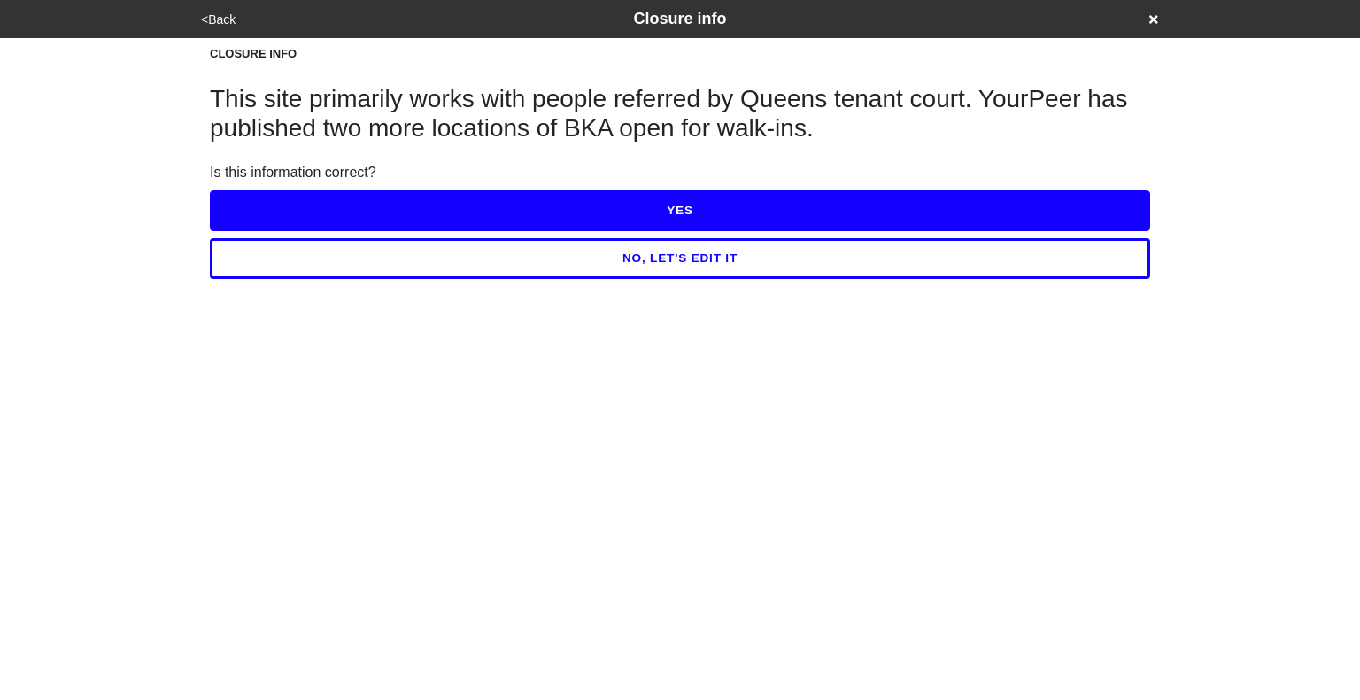
click at [722, 264] on button "NO, LET'S EDIT IT" at bounding box center [680, 258] width 940 height 41
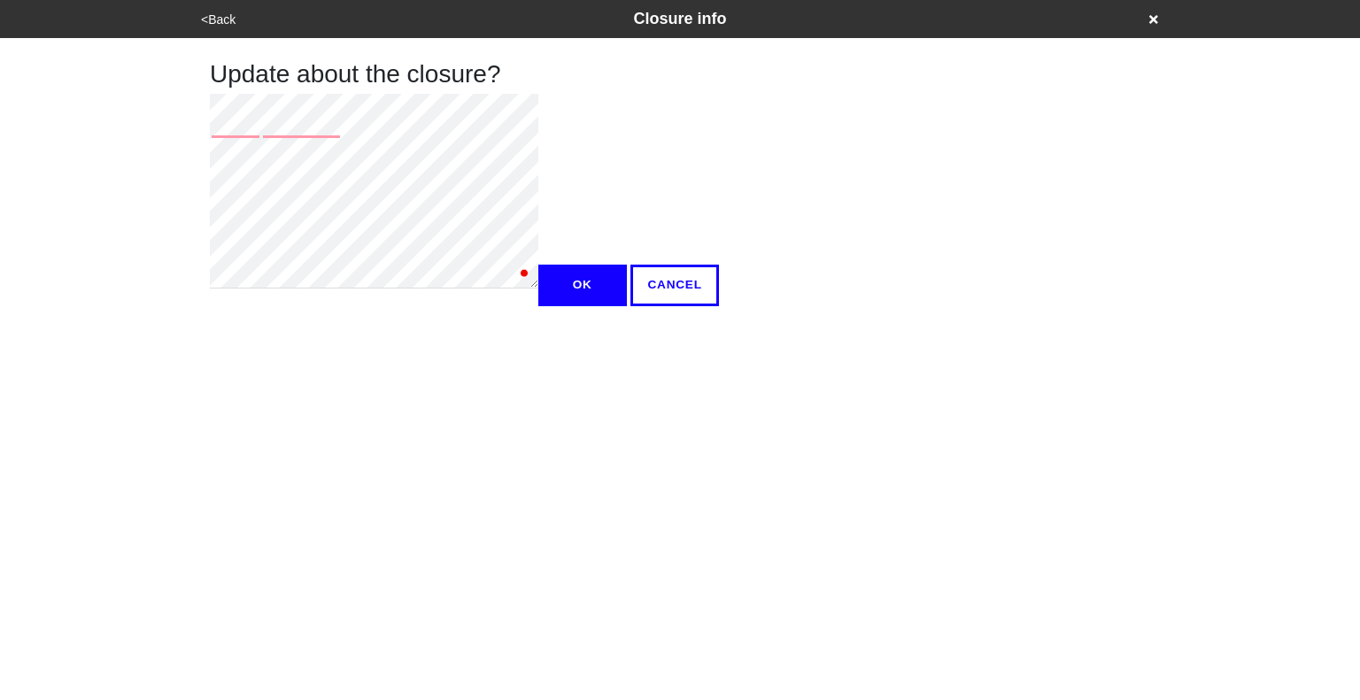
type textarea "x"
click at [538, 305] on button "OK" at bounding box center [582, 285] width 89 height 41
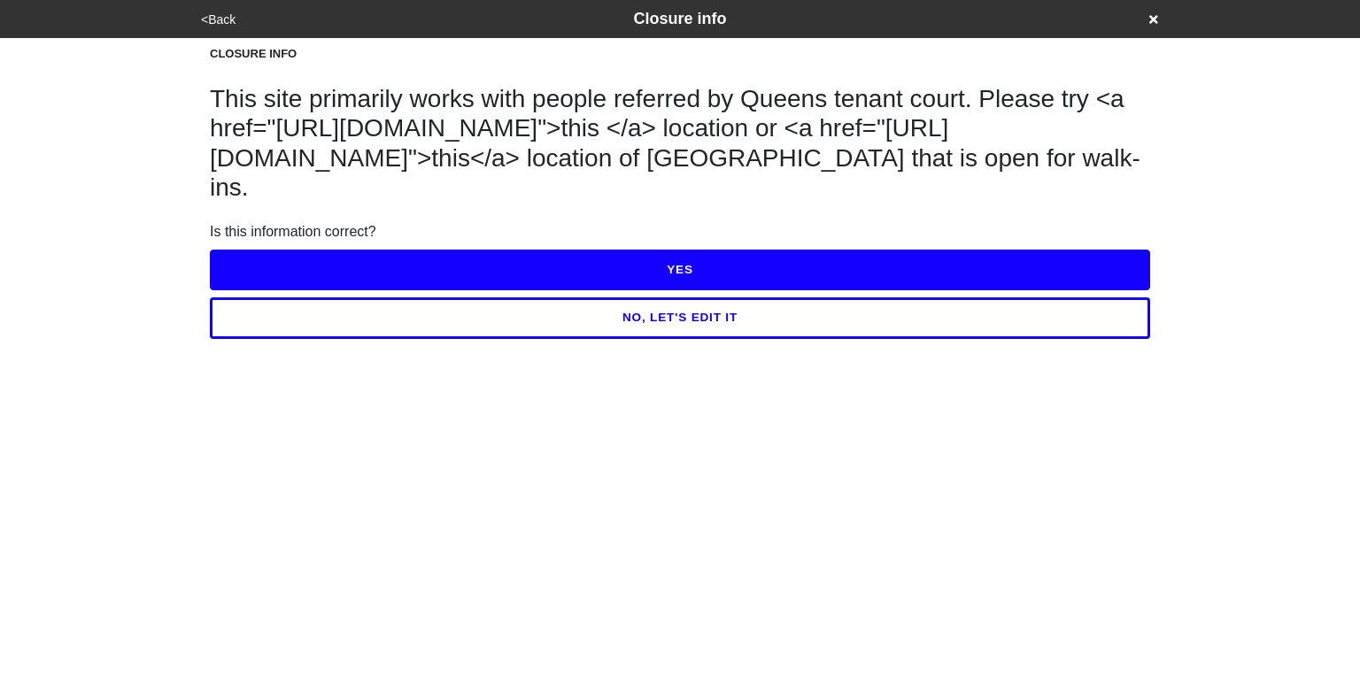
click at [510, 290] on button "YES" at bounding box center [680, 270] width 940 height 41
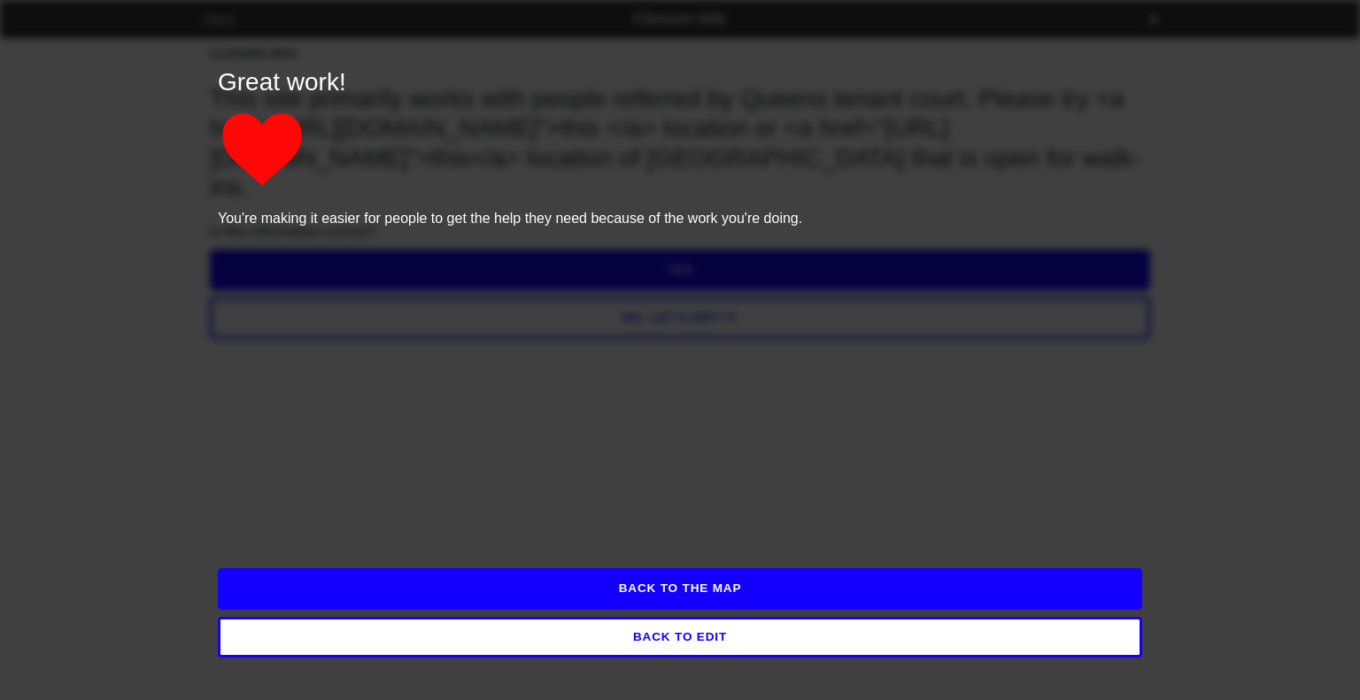
click at [699, 583] on button "BACK TO THE MAP" at bounding box center [680, 588] width 924 height 41
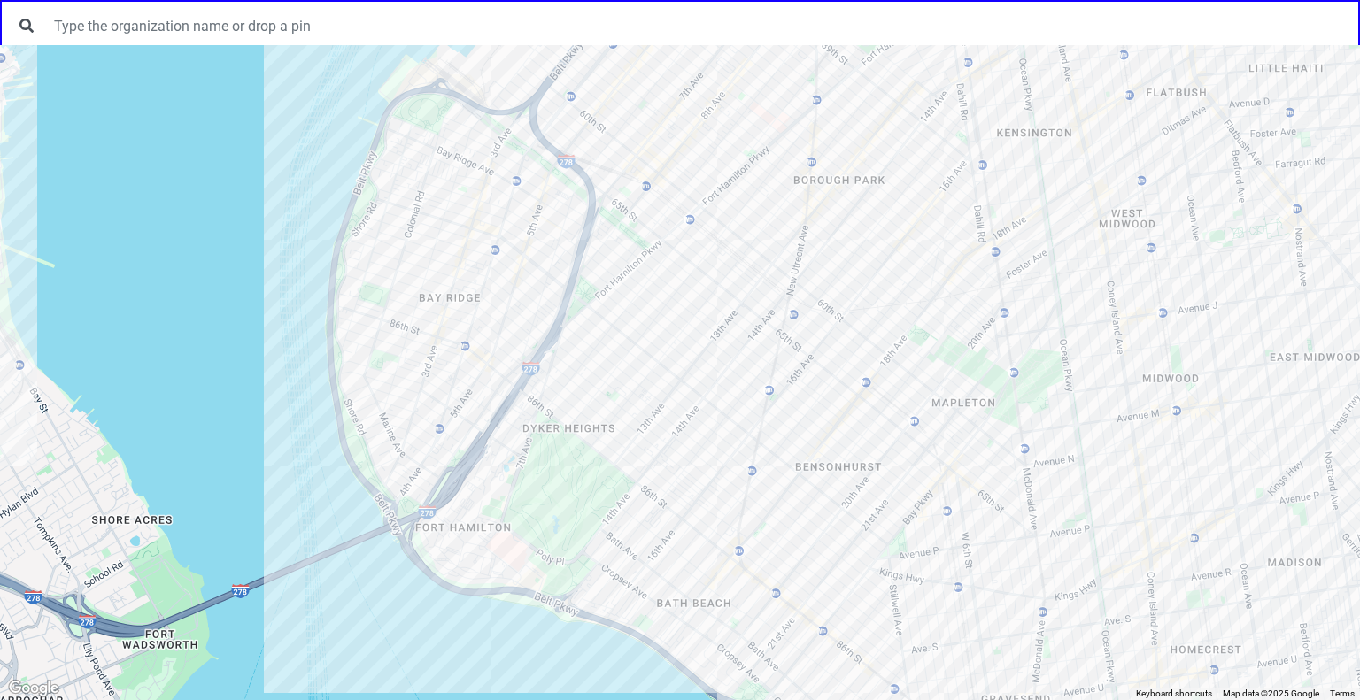
click at [488, 197] on div at bounding box center [680, 372] width 1360 height 655
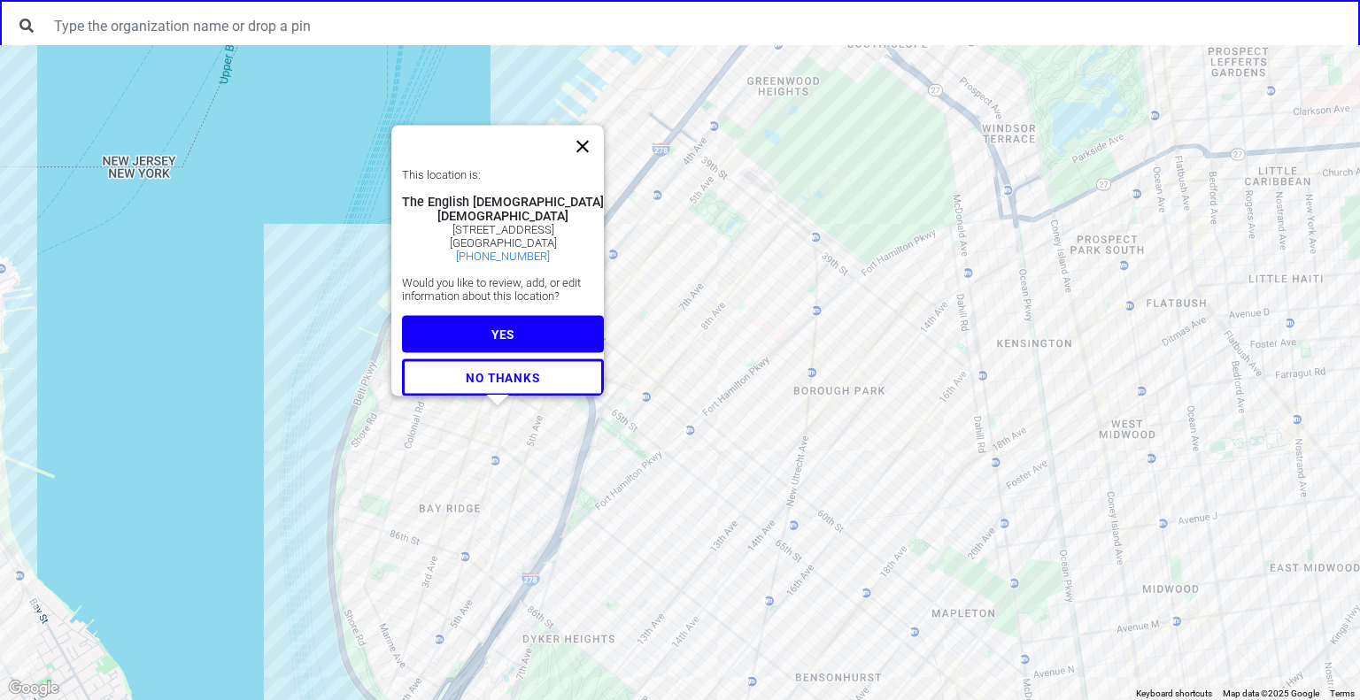
click at [598, 126] on button "Close" at bounding box center [582, 147] width 42 height 42
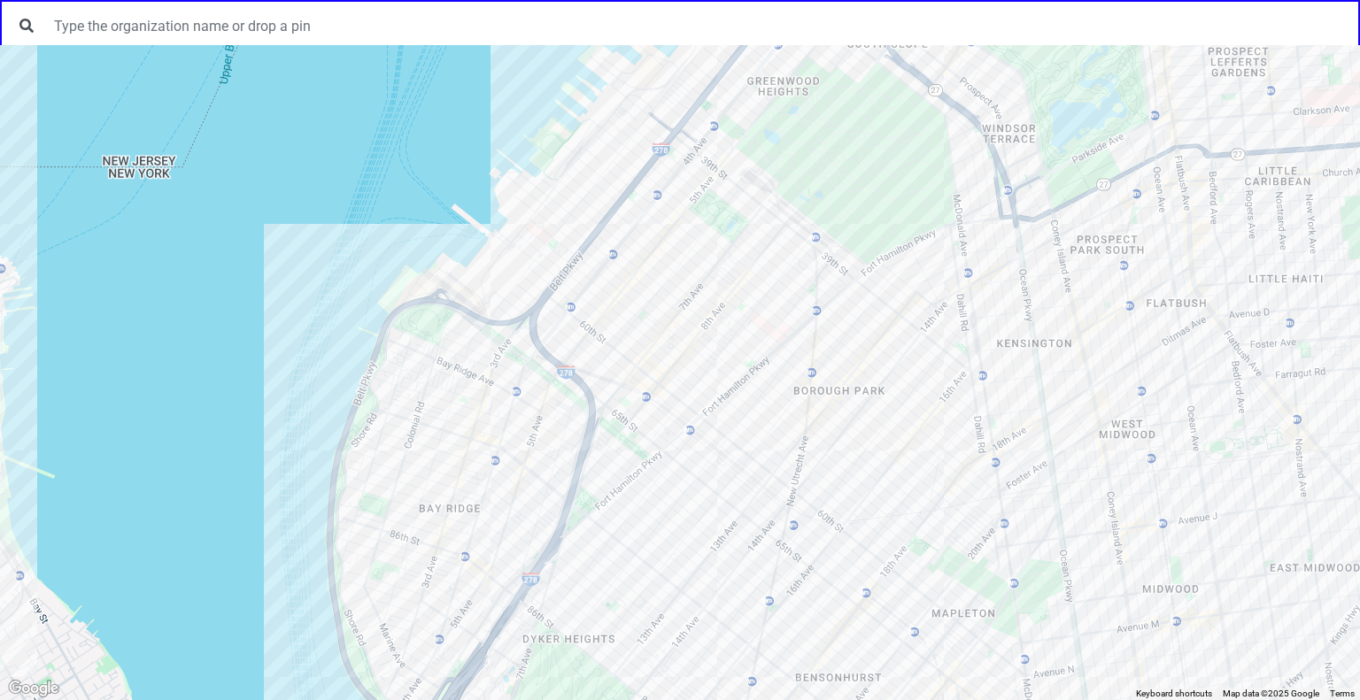
click at [486, 397] on div at bounding box center [680, 372] width 1360 height 655
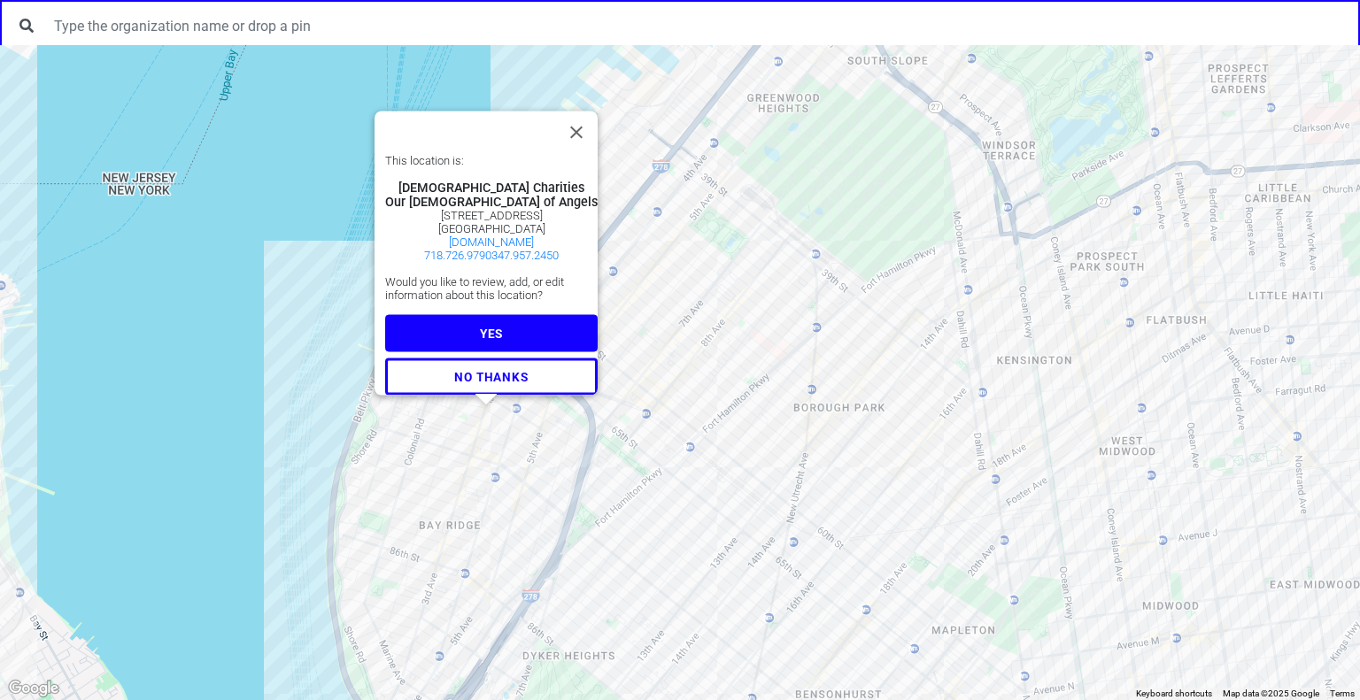
click at [495, 327] on span "YES" at bounding box center [491, 334] width 23 height 14
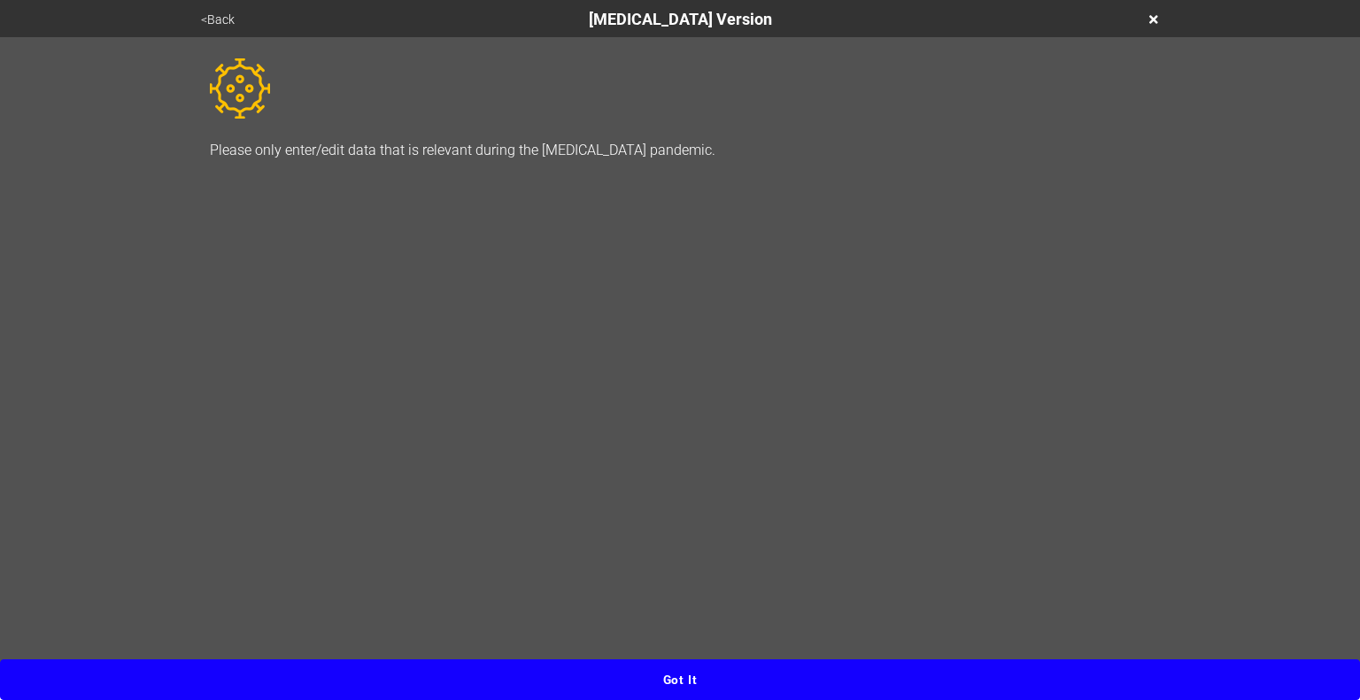
click at [675, 679] on button "Got it" at bounding box center [680, 679] width 1360 height 41
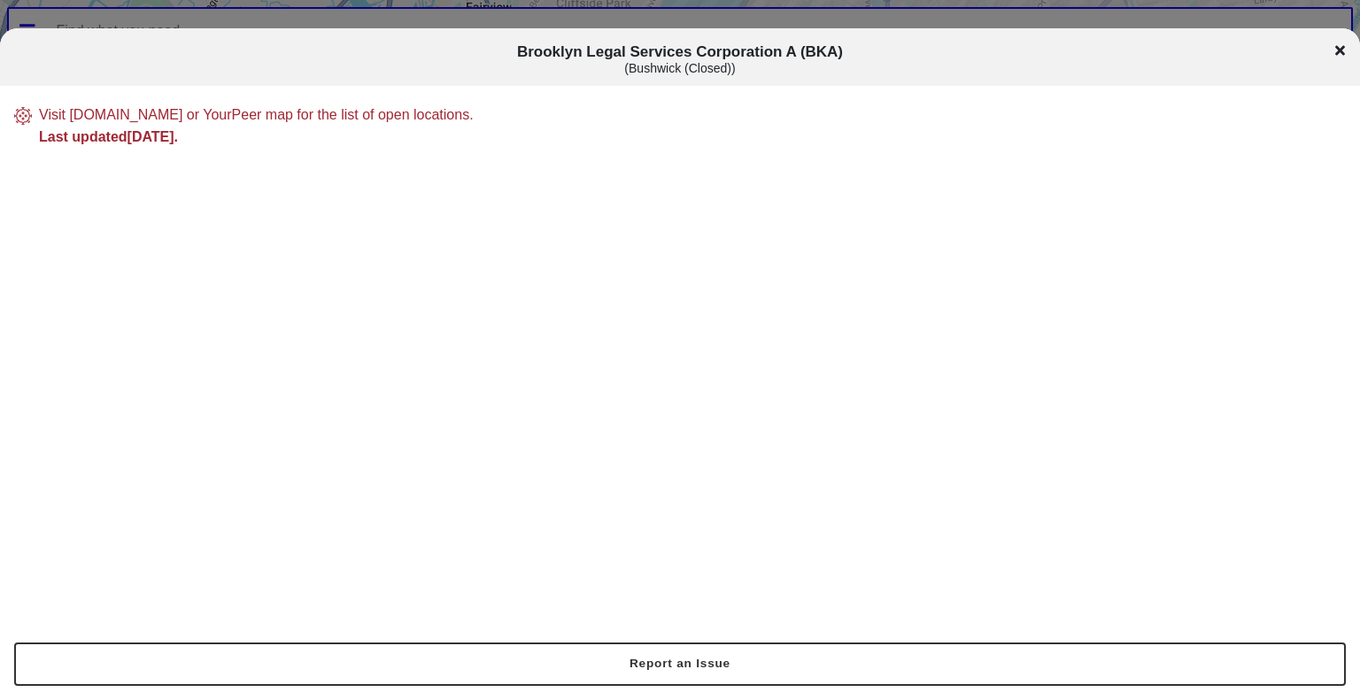
click at [1336, 51] on icon at bounding box center [1340, 50] width 10 height 14
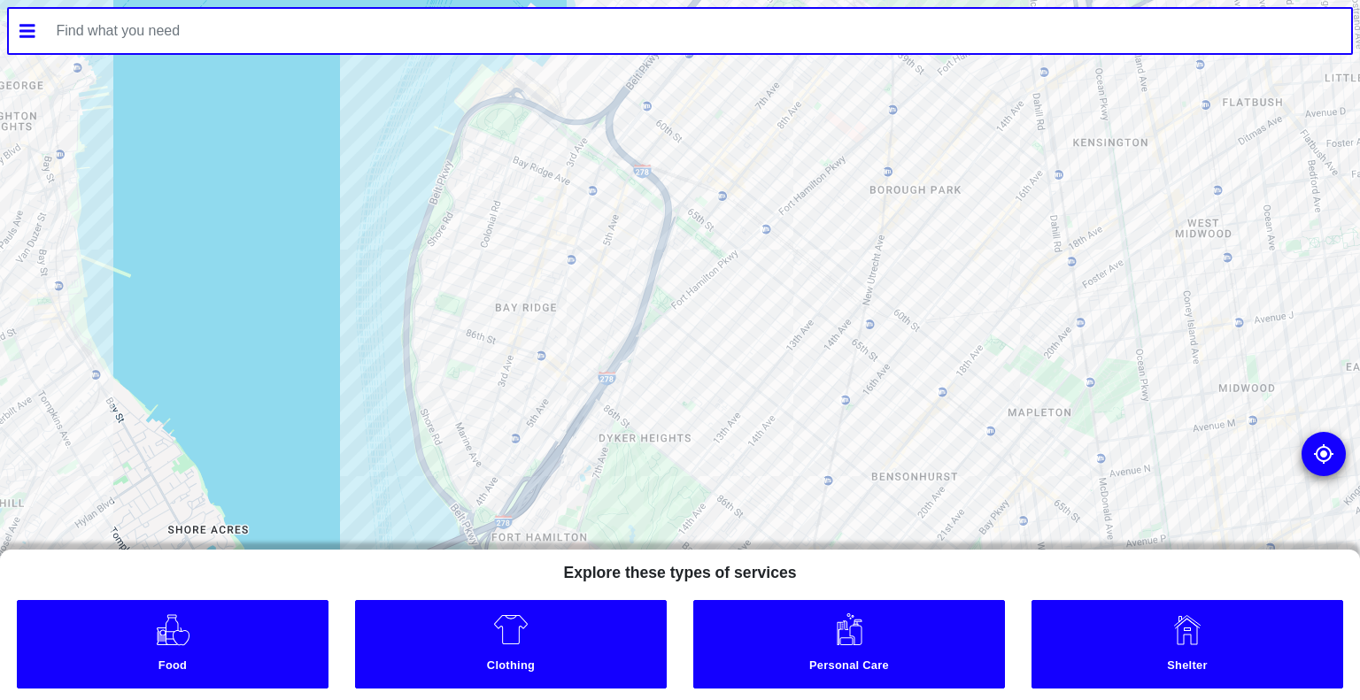
click at [588, 184] on div at bounding box center [680, 350] width 1360 height 700
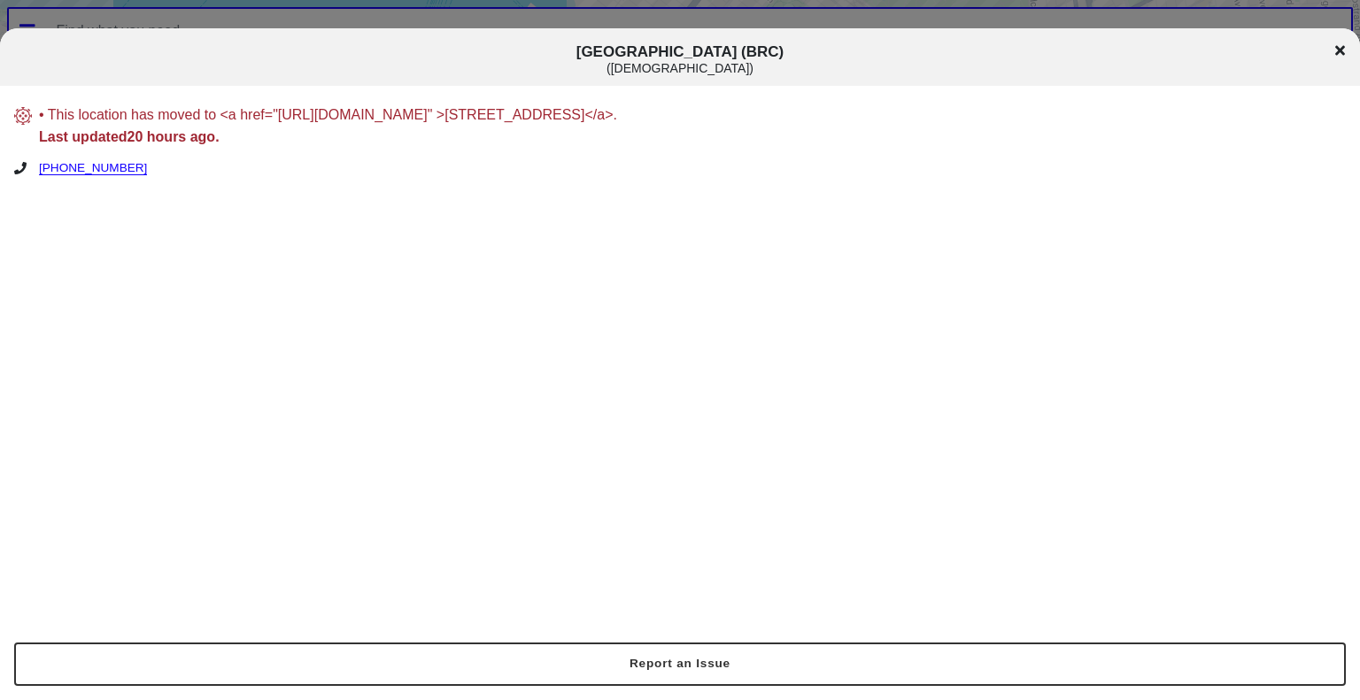
click at [1340, 51] on icon at bounding box center [1340, 50] width 10 height 10
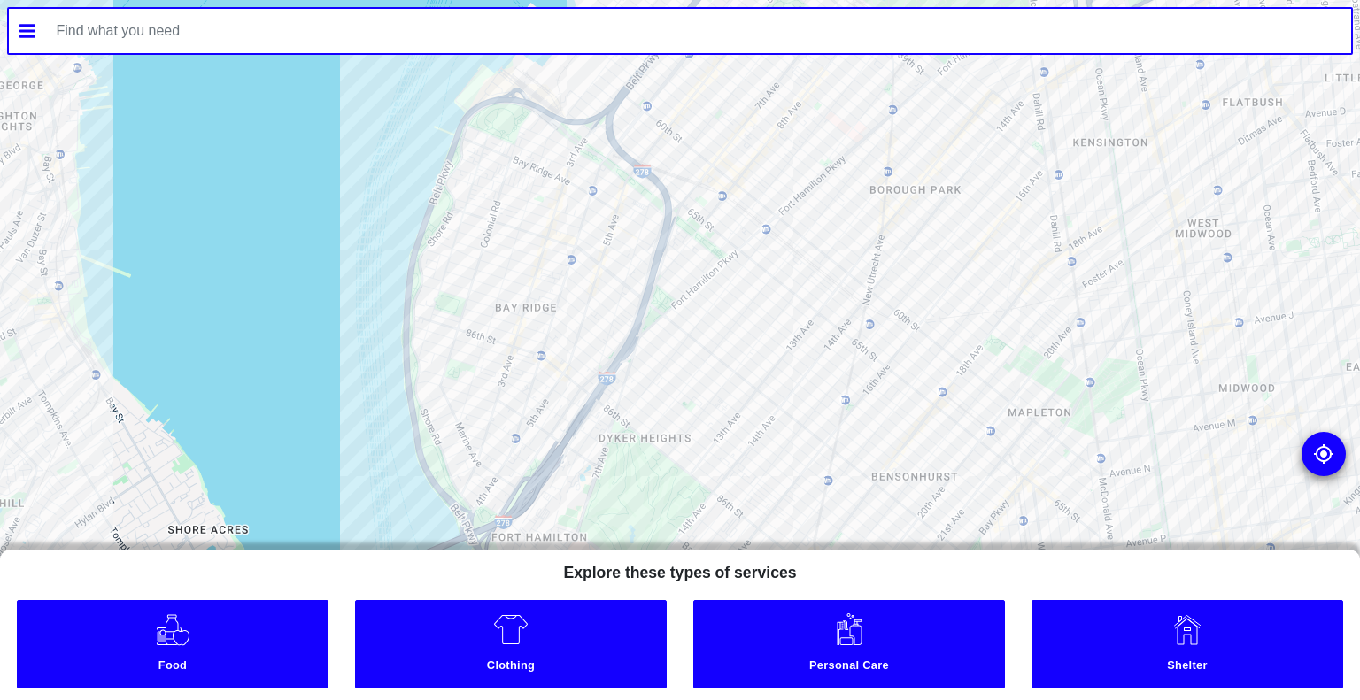
click at [529, 186] on div at bounding box center [680, 350] width 1360 height 700
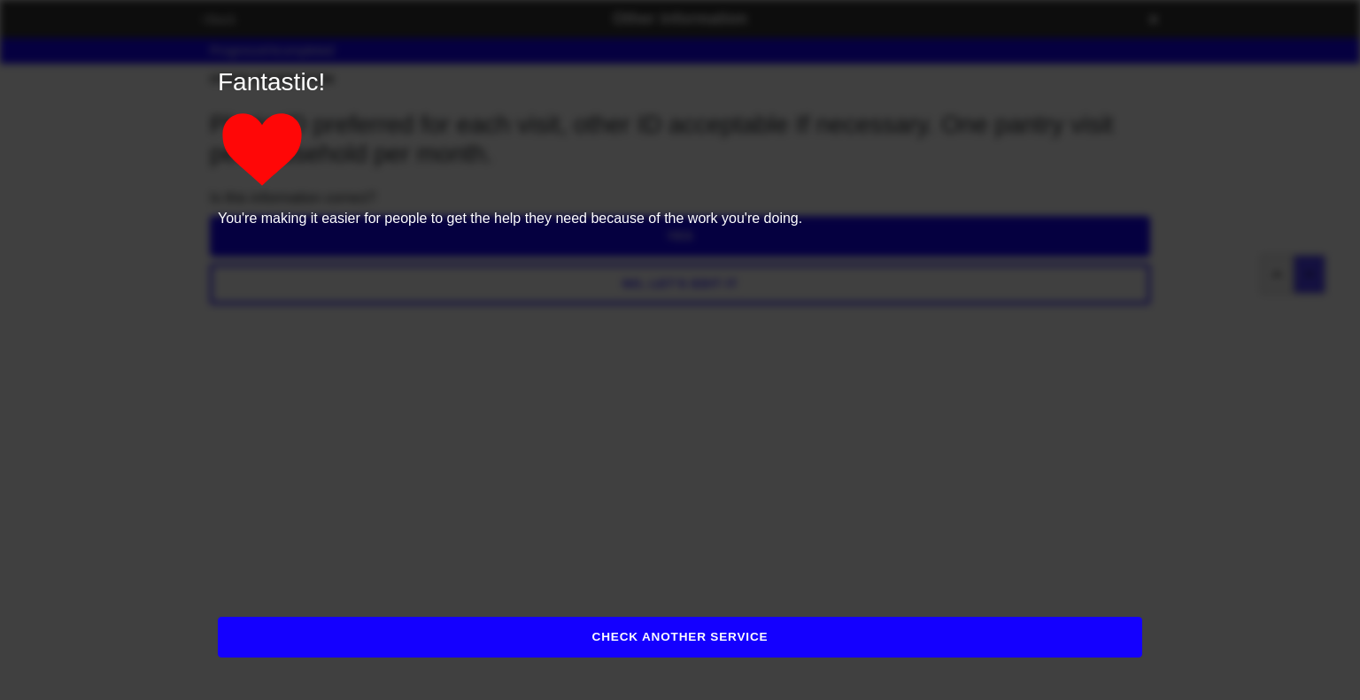
click at [695, 645] on button "CHECK ANOTHER SERVICE" at bounding box center [680, 637] width 924 height 41
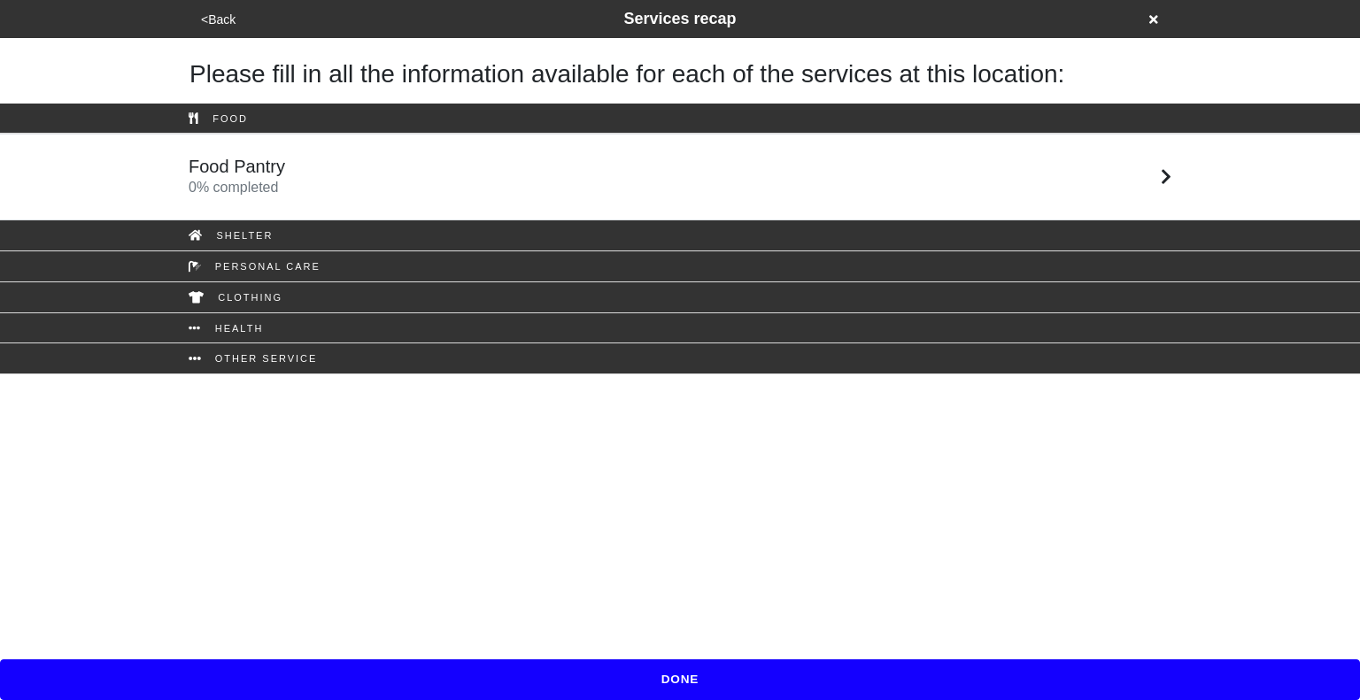
click at [518, 190] on div "Food Pantry 0 % completed" at bounding box center [679, 177] width 1009 height 42
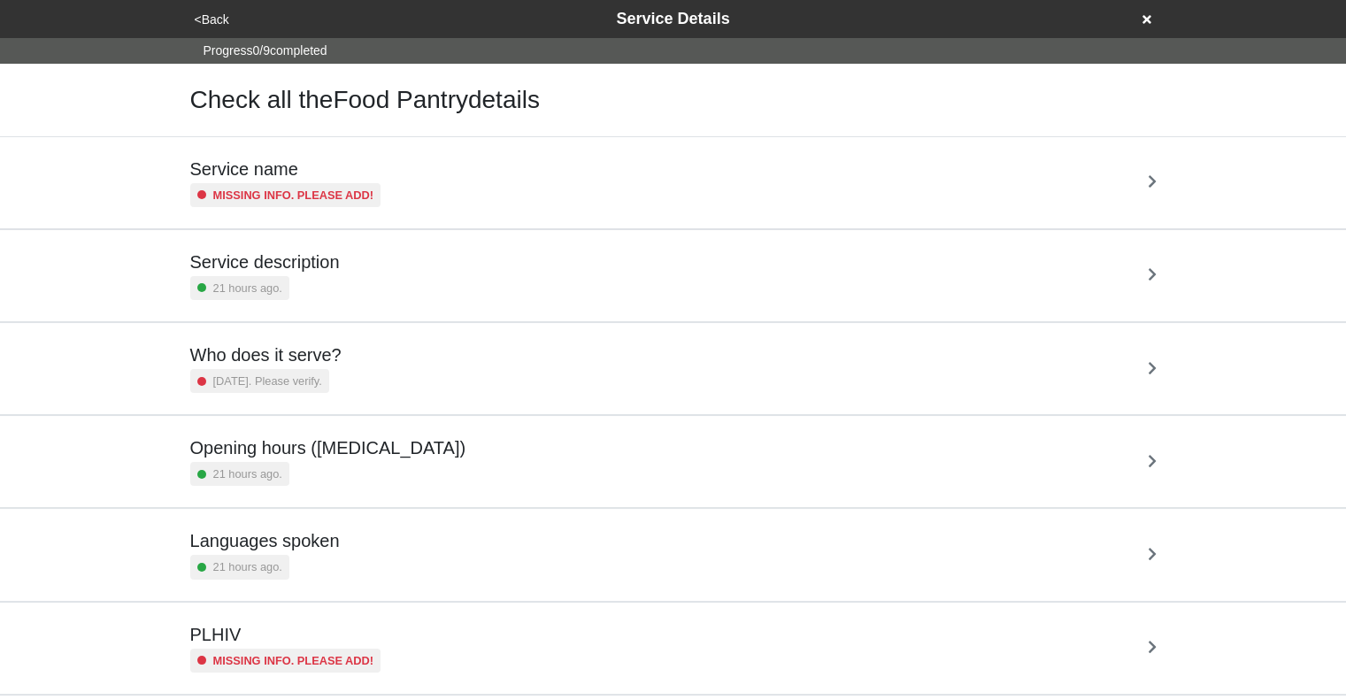
click at [207, 14] on button "<Back" at bounding box center [211, 20] width 45 height 20
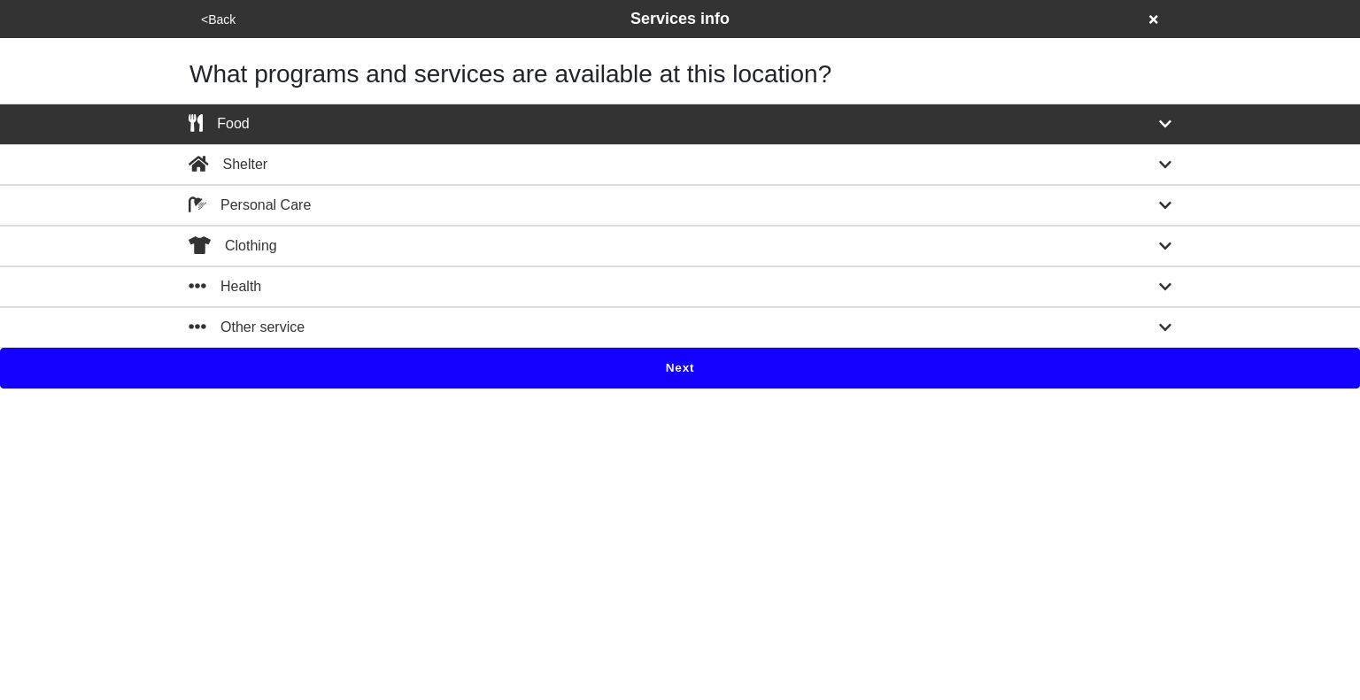
click at [207, 14] on button "<Back" at bounding box center [218, 20] width 45 height 20
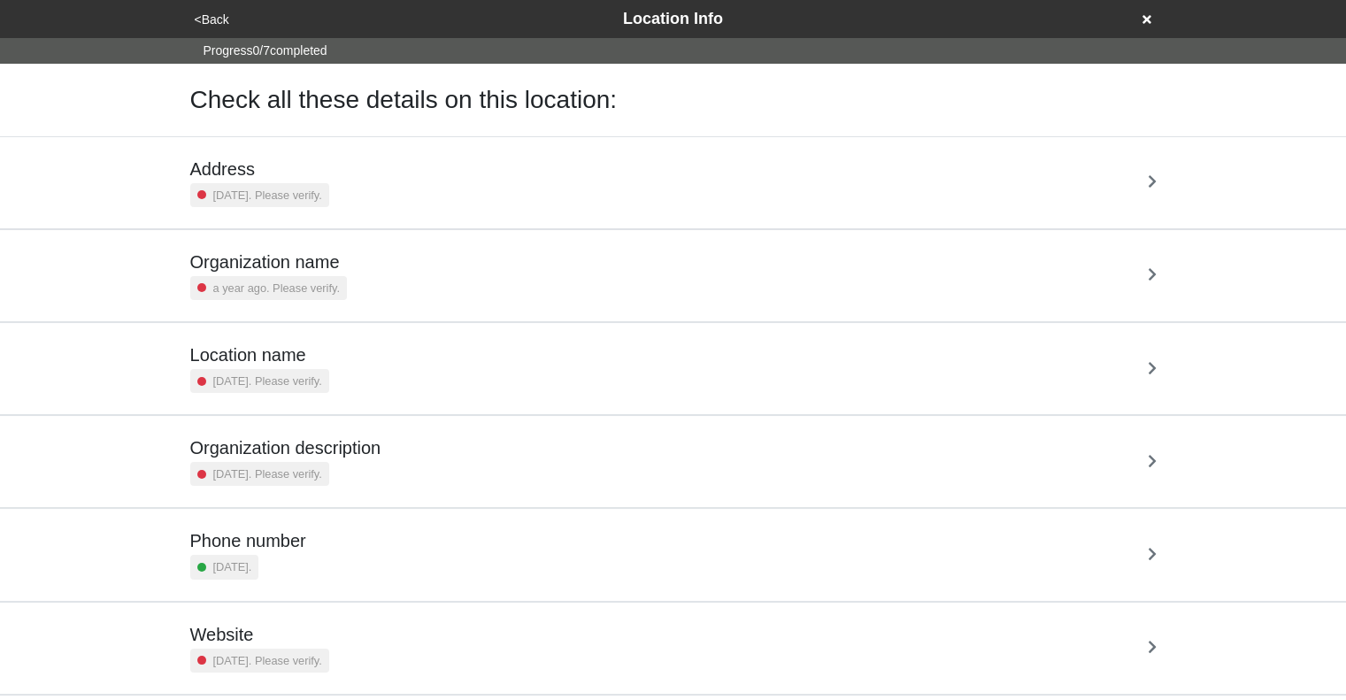
click at [514, 268] on div "Organization name a year ago. Please verify." at bounding box center [673, 275] width 967 height 49
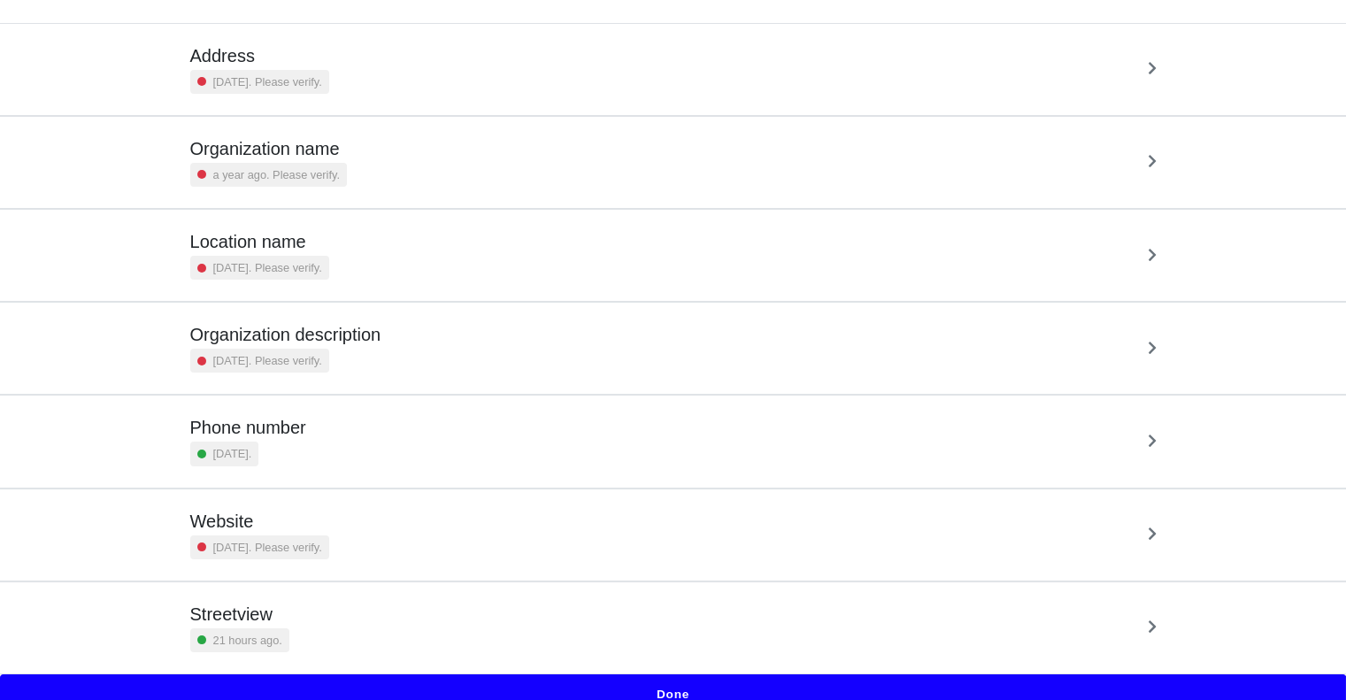
scroll to position [126, 0]
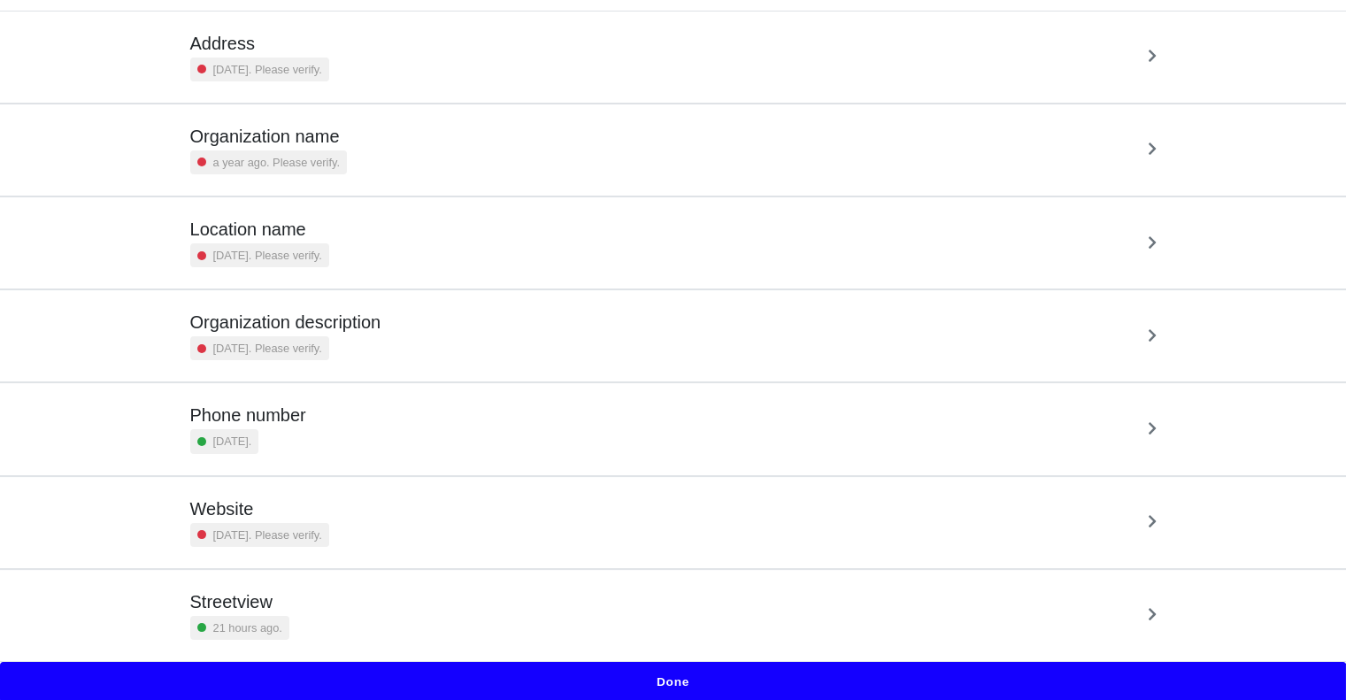
click at [649, 683] on button "Done" at bounding box center [673, 682] width 1346 height 41
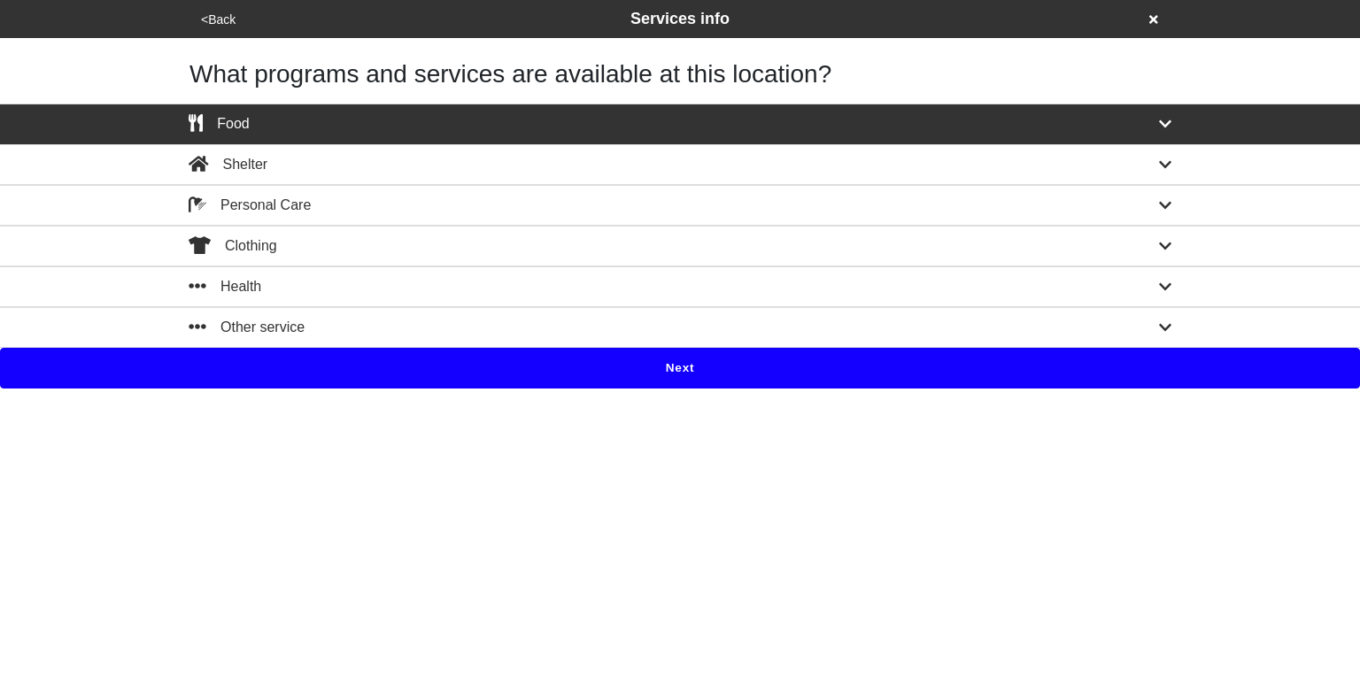
click at [684, 371] on button "Next" at bounding box center [680, 368] width 1360 height 41
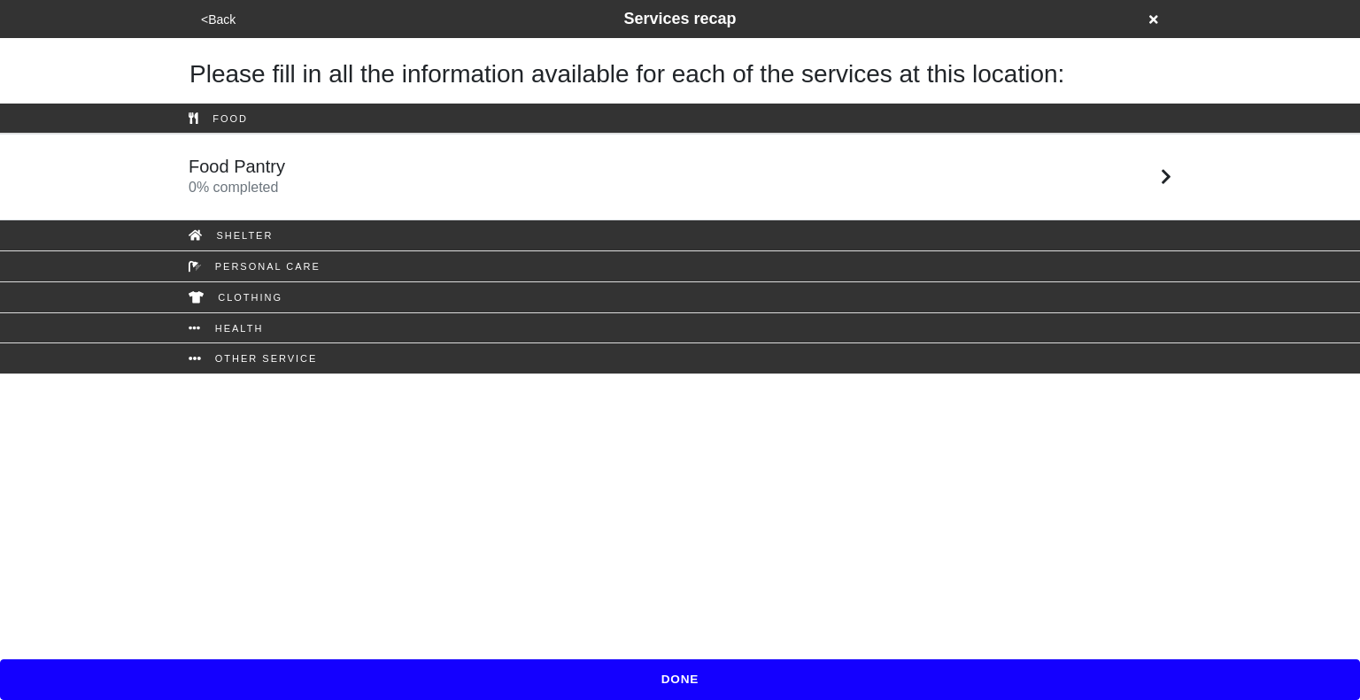
click at [567, 198] on link "Food Pantry 0 % completed" at bounding box center [680, 177] width 1360 height 87
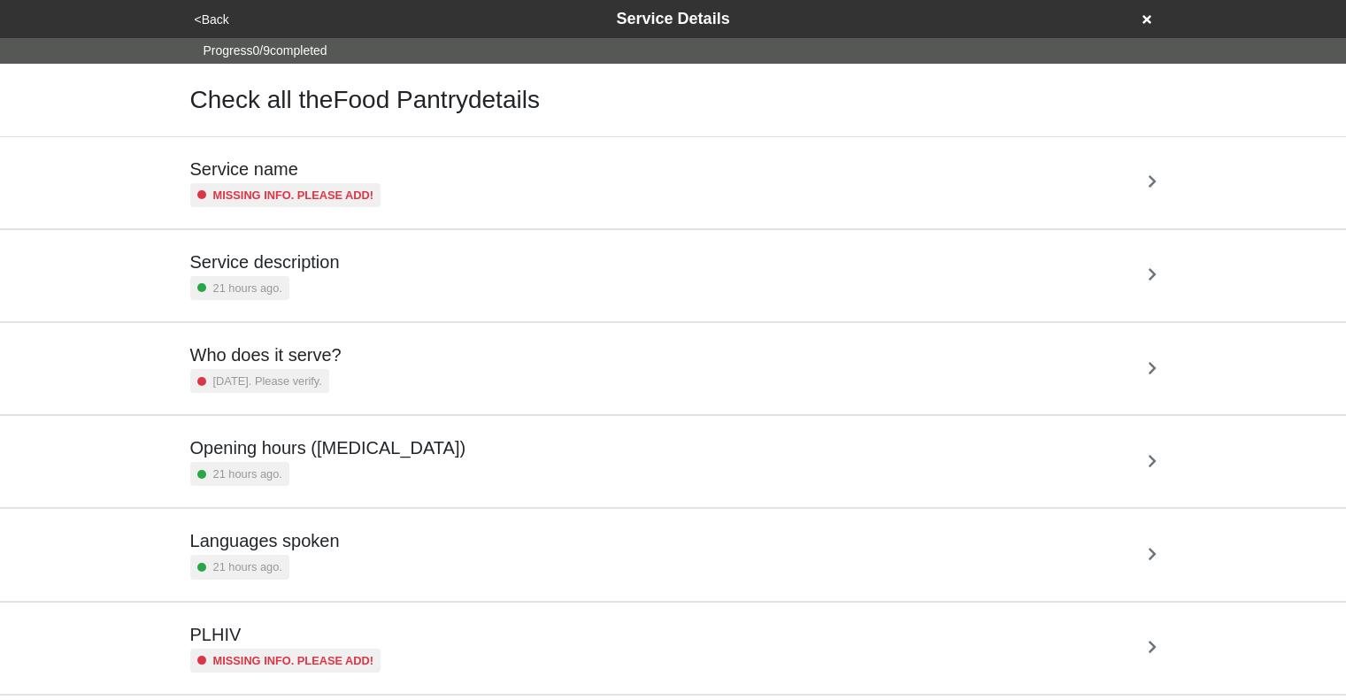
scroll to position [312, 0]
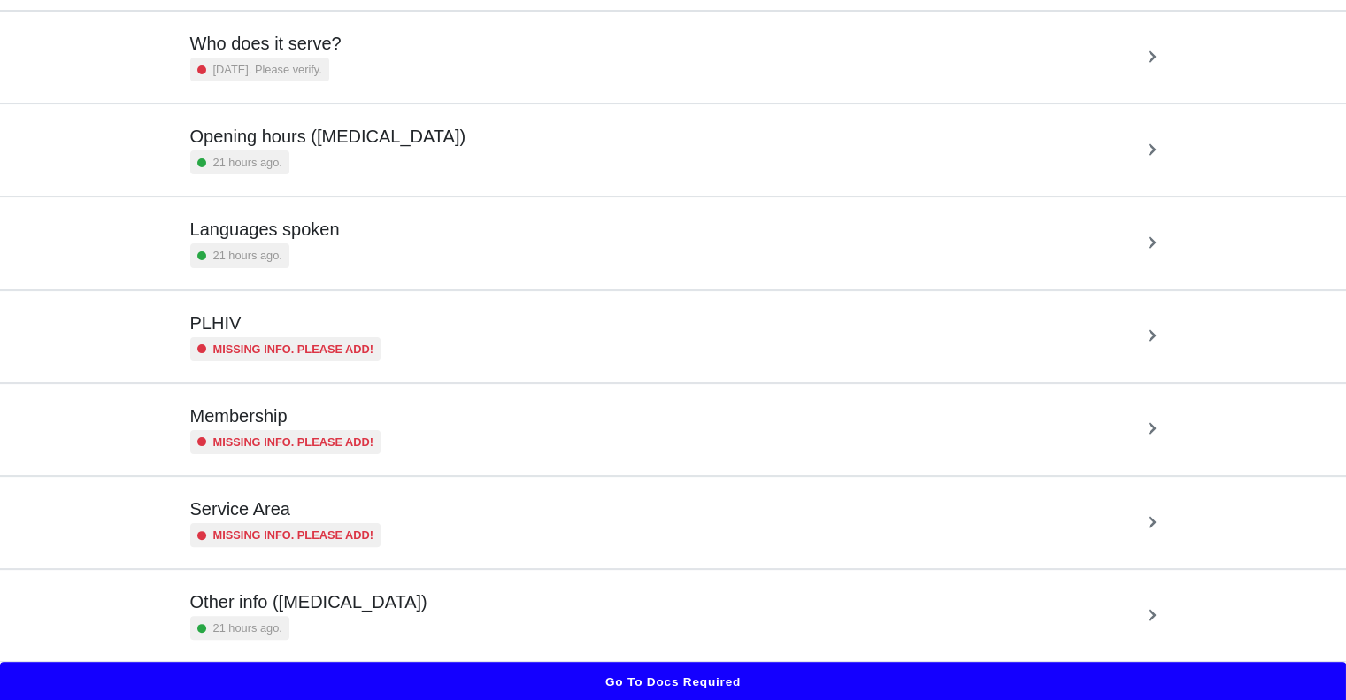
click at [566, 584] on div "Other info ([MEDICAL_DATA]) 21 hours ago." at bounding box center [673, 615] width 1009 height 91
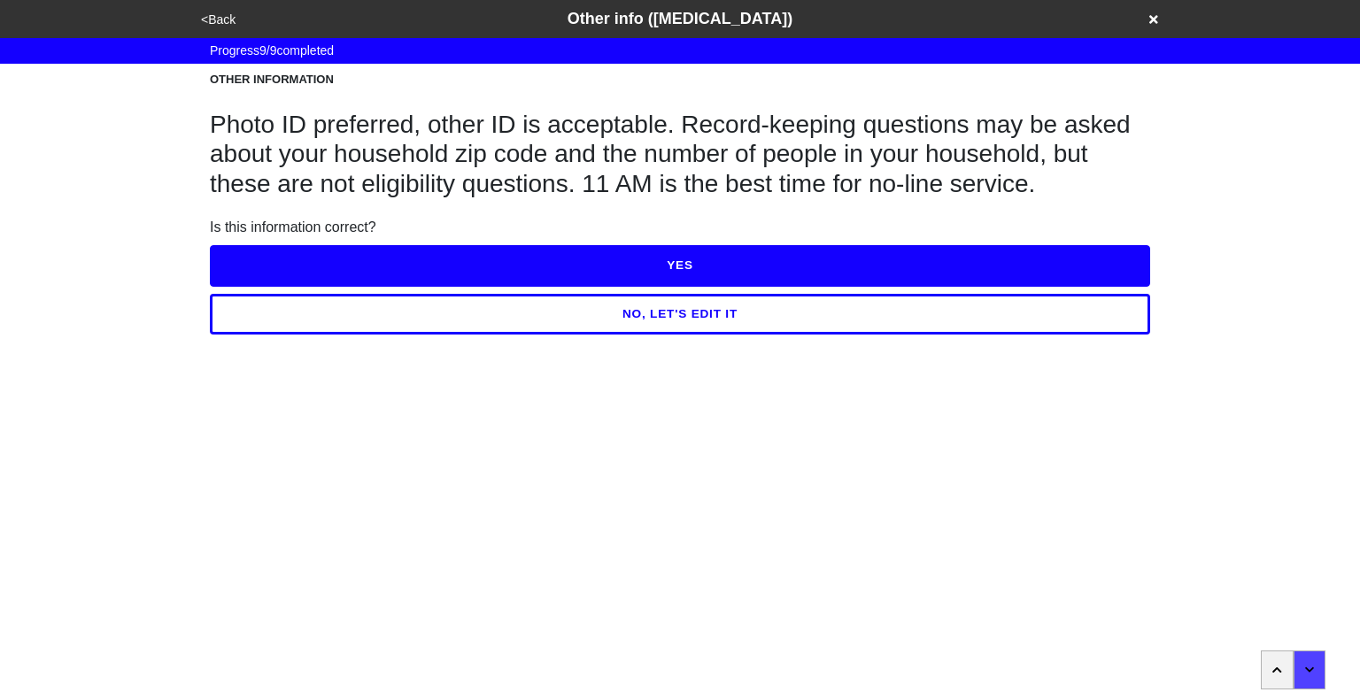
click at [1283, 668] on button "button" at bounding box center [1277, 670] width 33 height 39
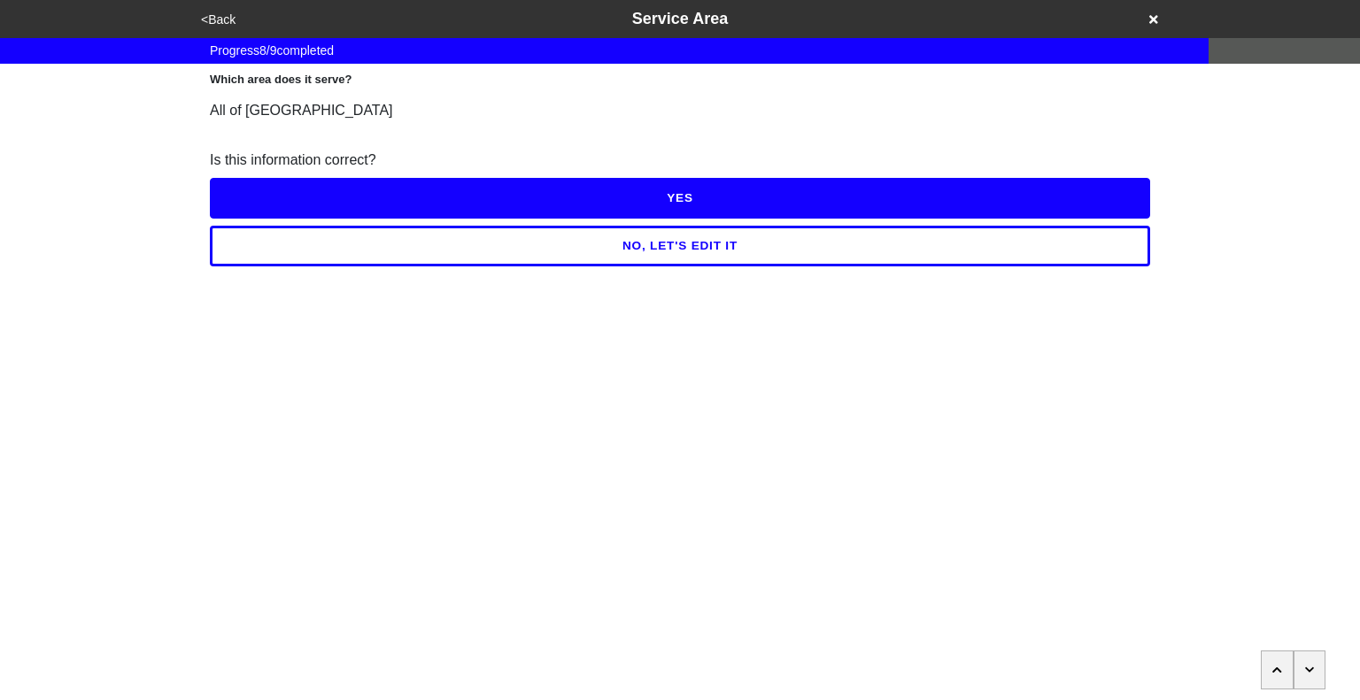
click at [1283, 668] on button "button" at bounding box center [1277, 670] width 33 height 39
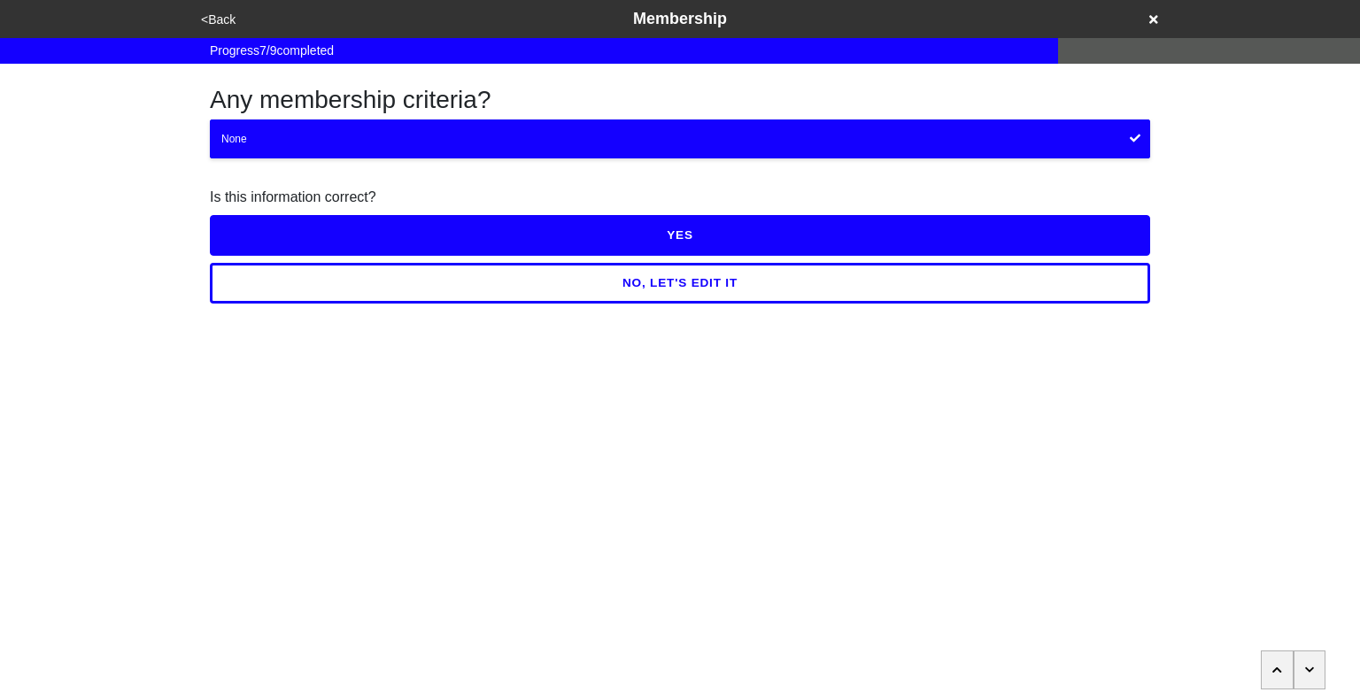
click at [1283, 668] on button "button" at bounding box center [1277, 670] width 33 height 39
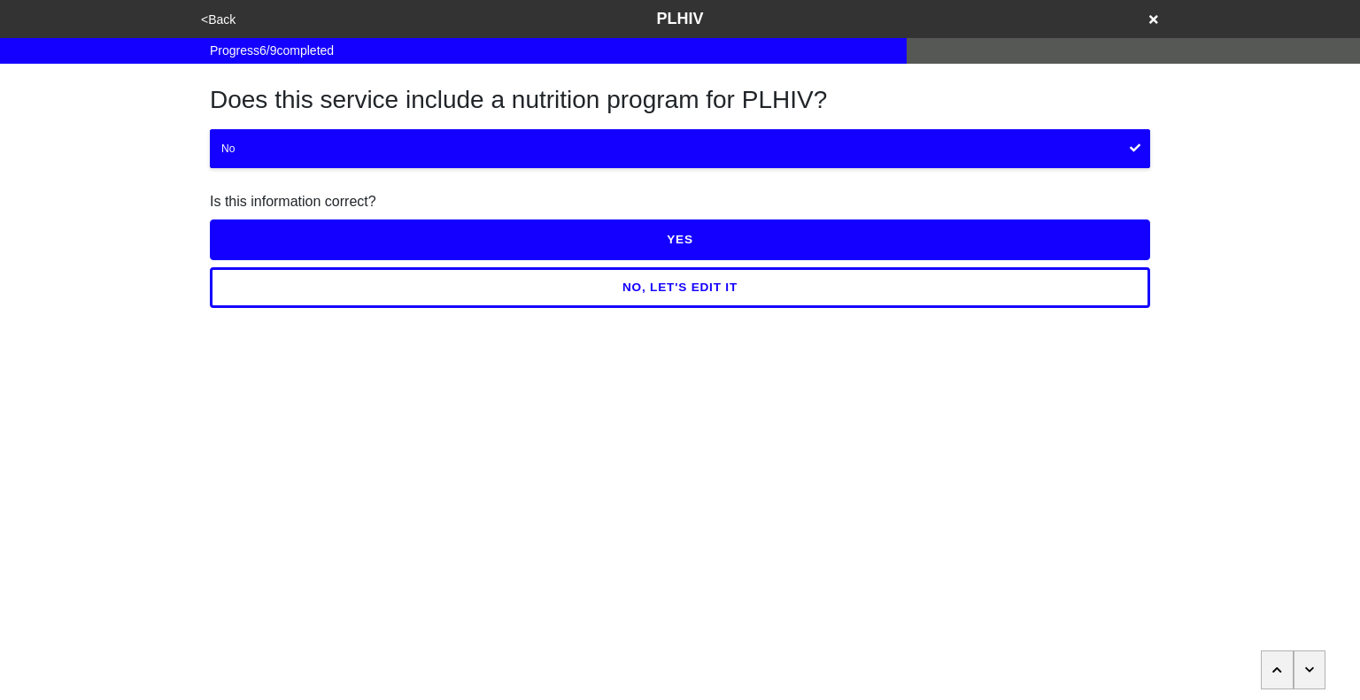
click at [1283, 668] on button "button" at bounding box center [1277, 670] width 33 height 39
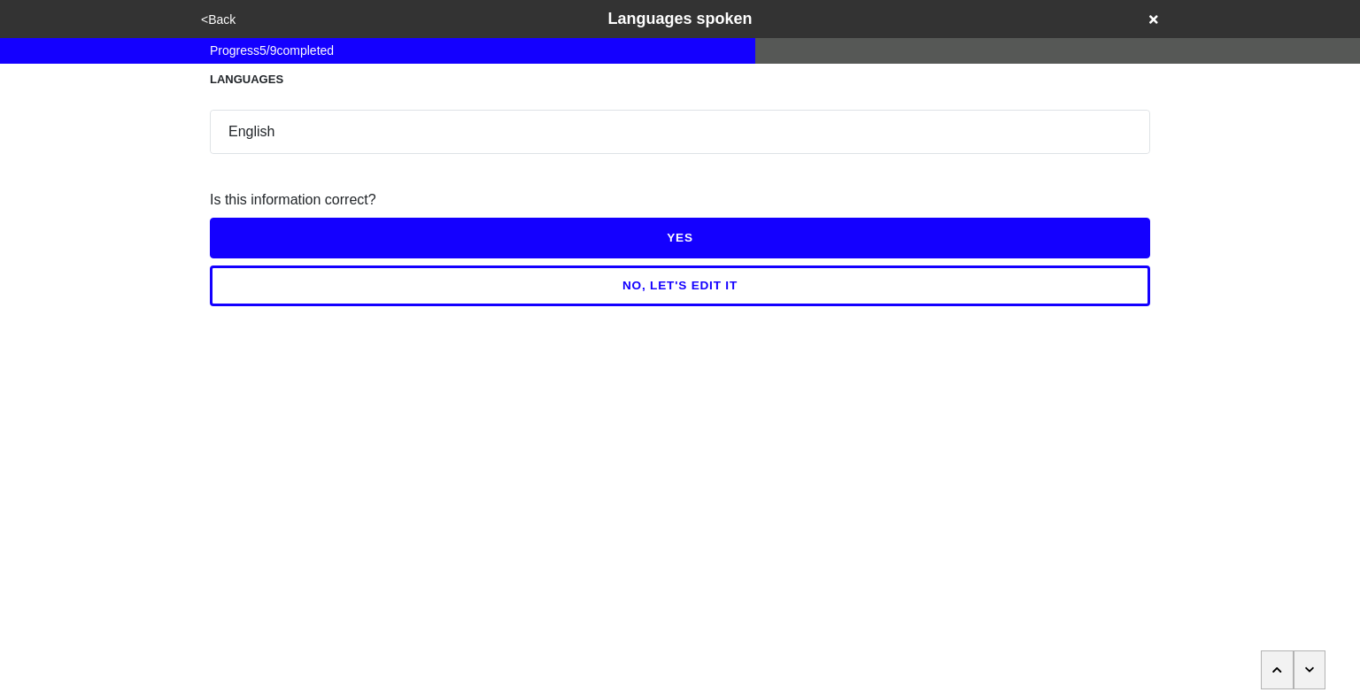
click at [1283, 668] on button "button" at bounding box center [1277, 670] width 33 height 39
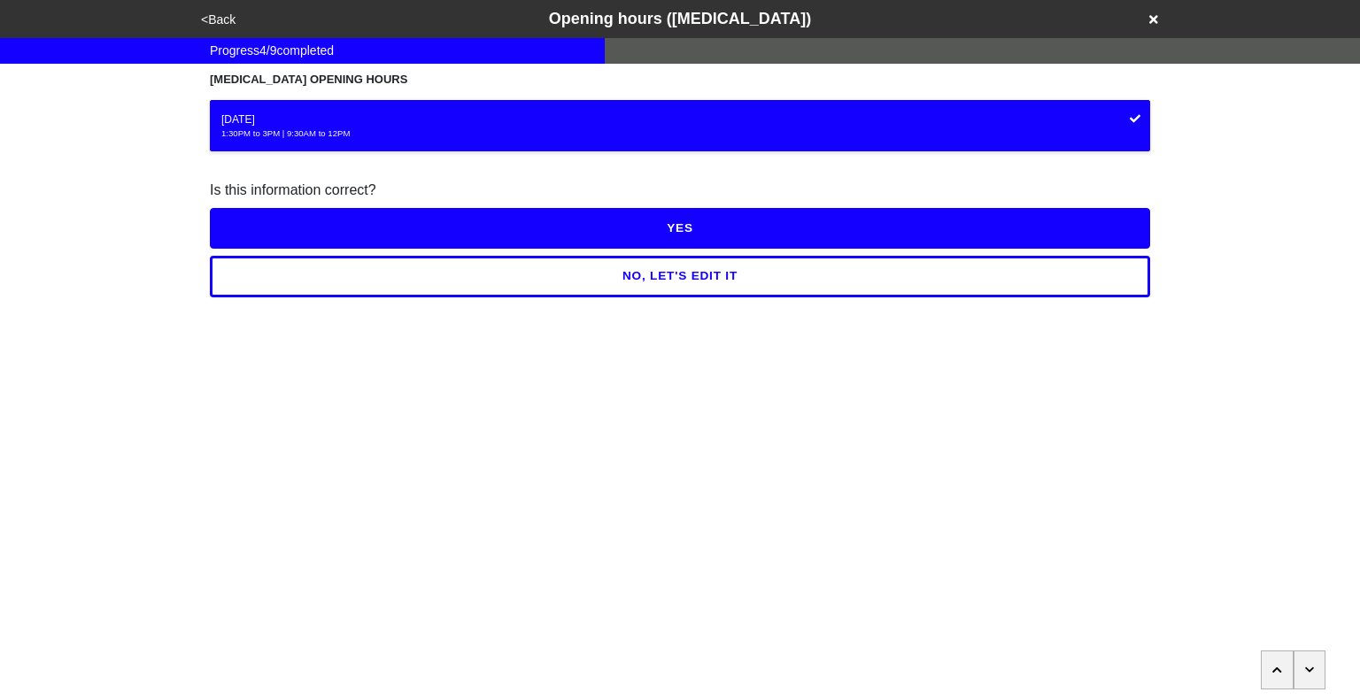
click at [1283, 668] on button "button" at bounding box center [1277, 670] width 33 height 39
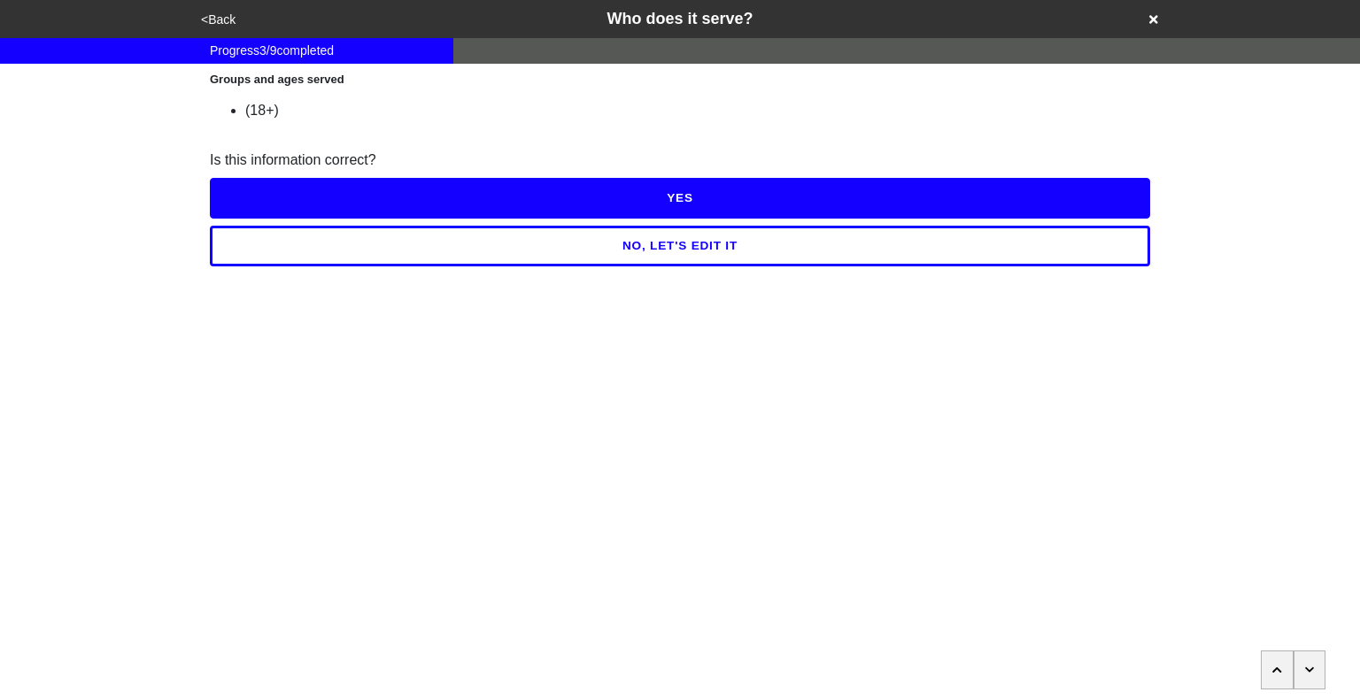
click at [1283, 668] on button "button" at bounding box center [1277, 670] width 33 height 39
